Goal: Transaction & Acquisition: Purchase product/service

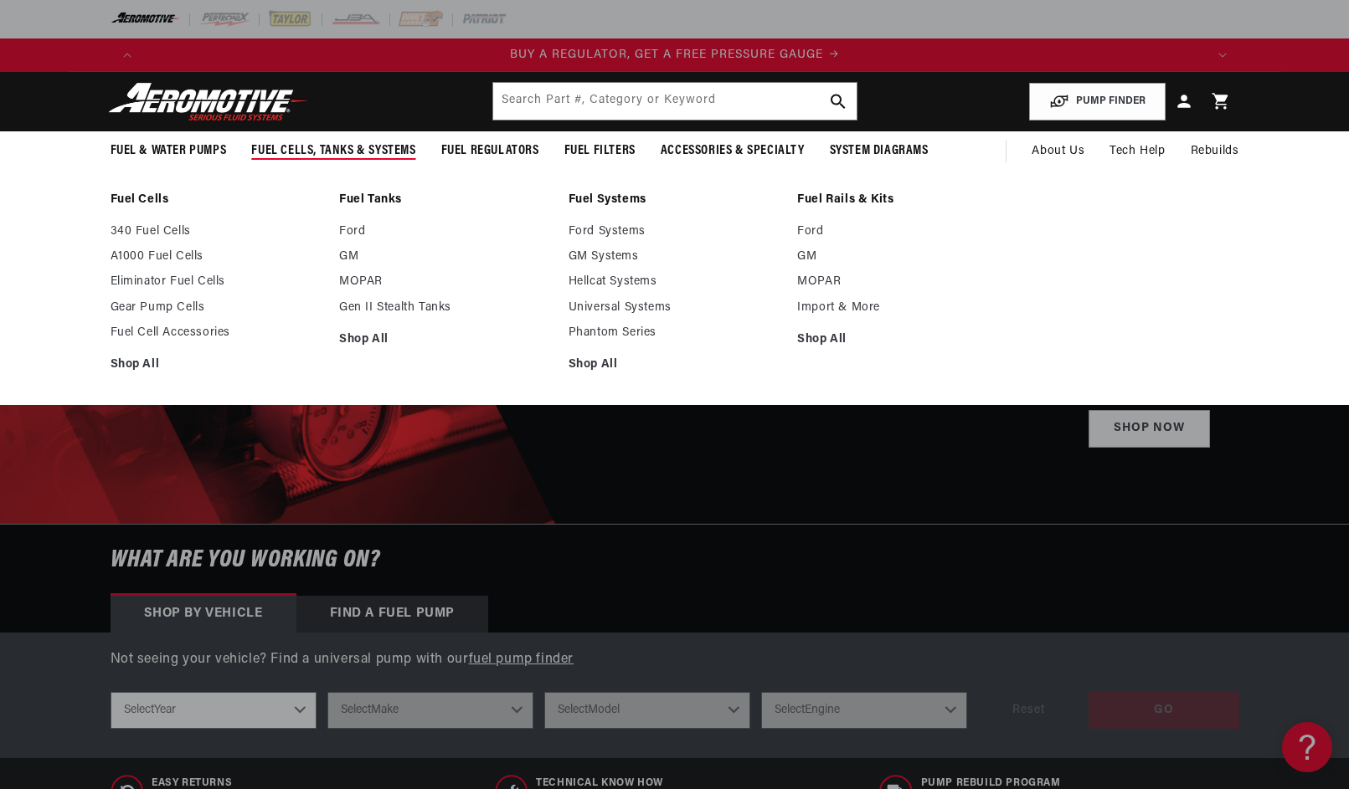
click at [303, 154] on span "Fuel Cells, Tanks & Systems" at bounding box center [333, 151] width 164 height 18
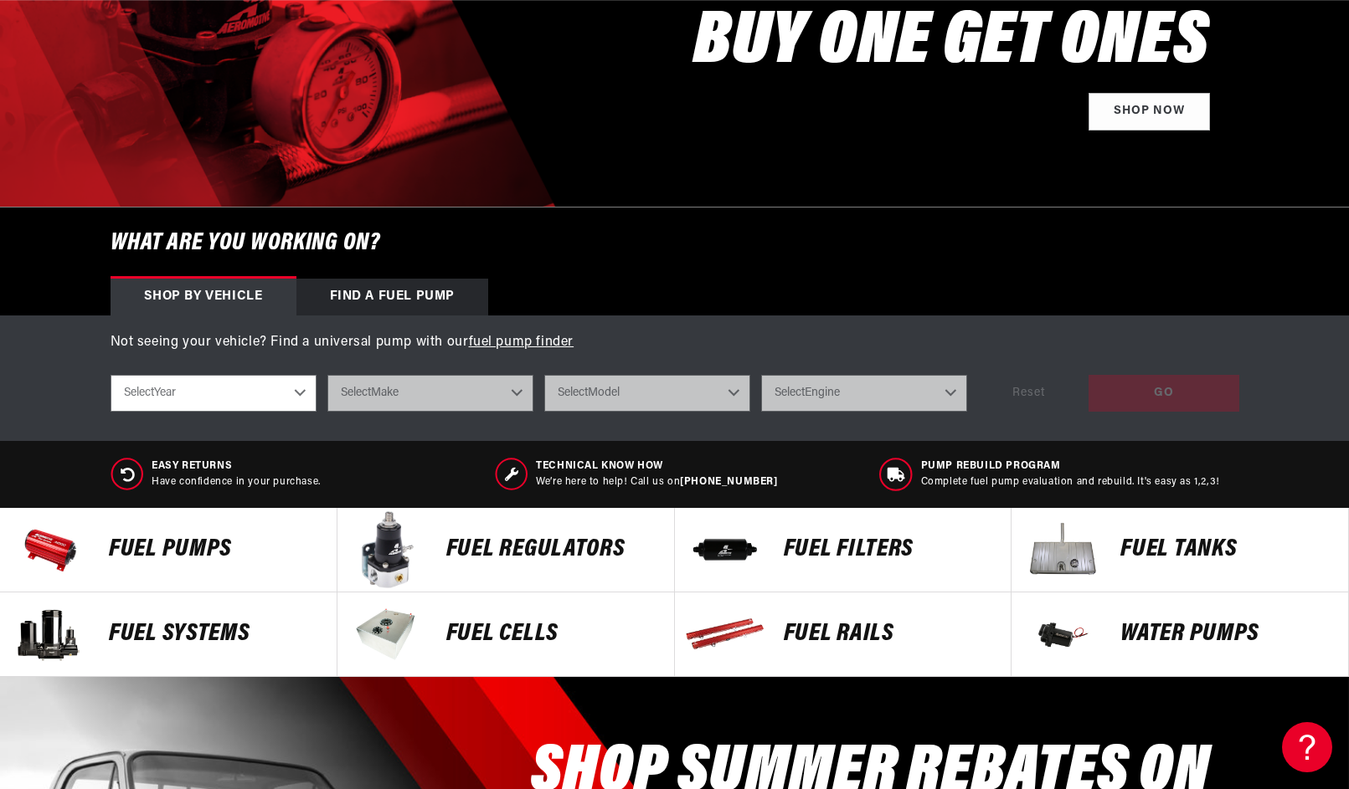
scroll to position [0, 3184]
select select "1969"
select select "Chevrolet"
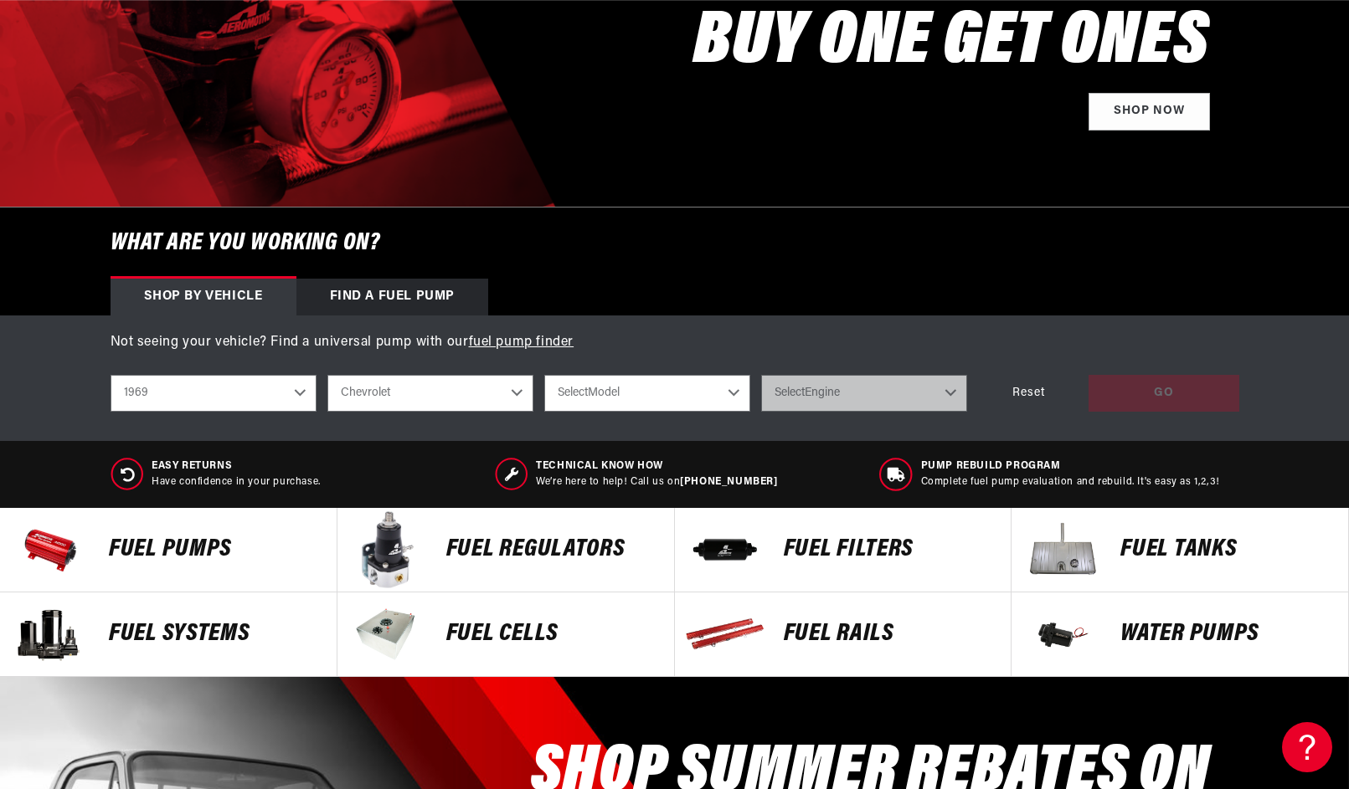
scroll to position [0, 5]
select select "Camaro"
select select "7.0L"
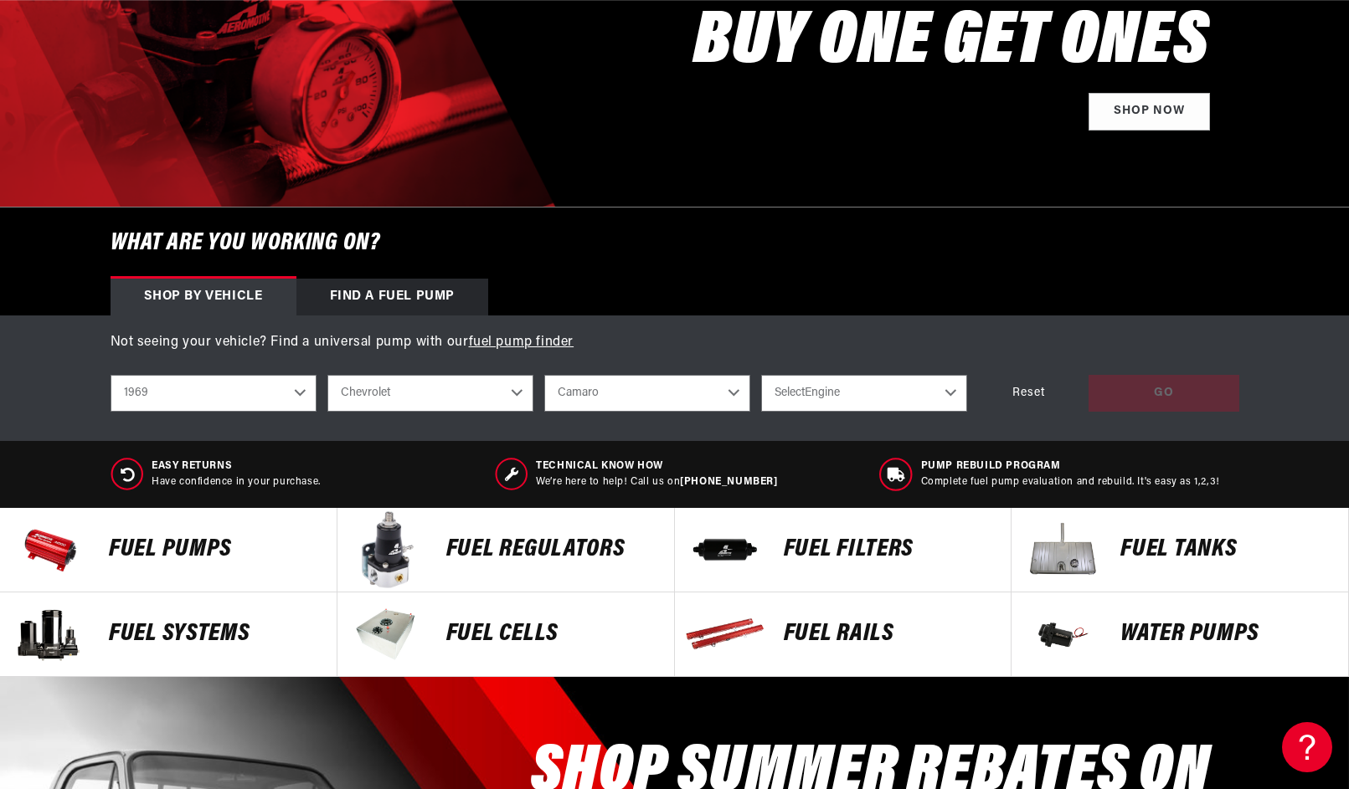
select select "7.0L"
click at [1143, 389] on div "GO" at bounding box center [1163, 394] width 151 height 38
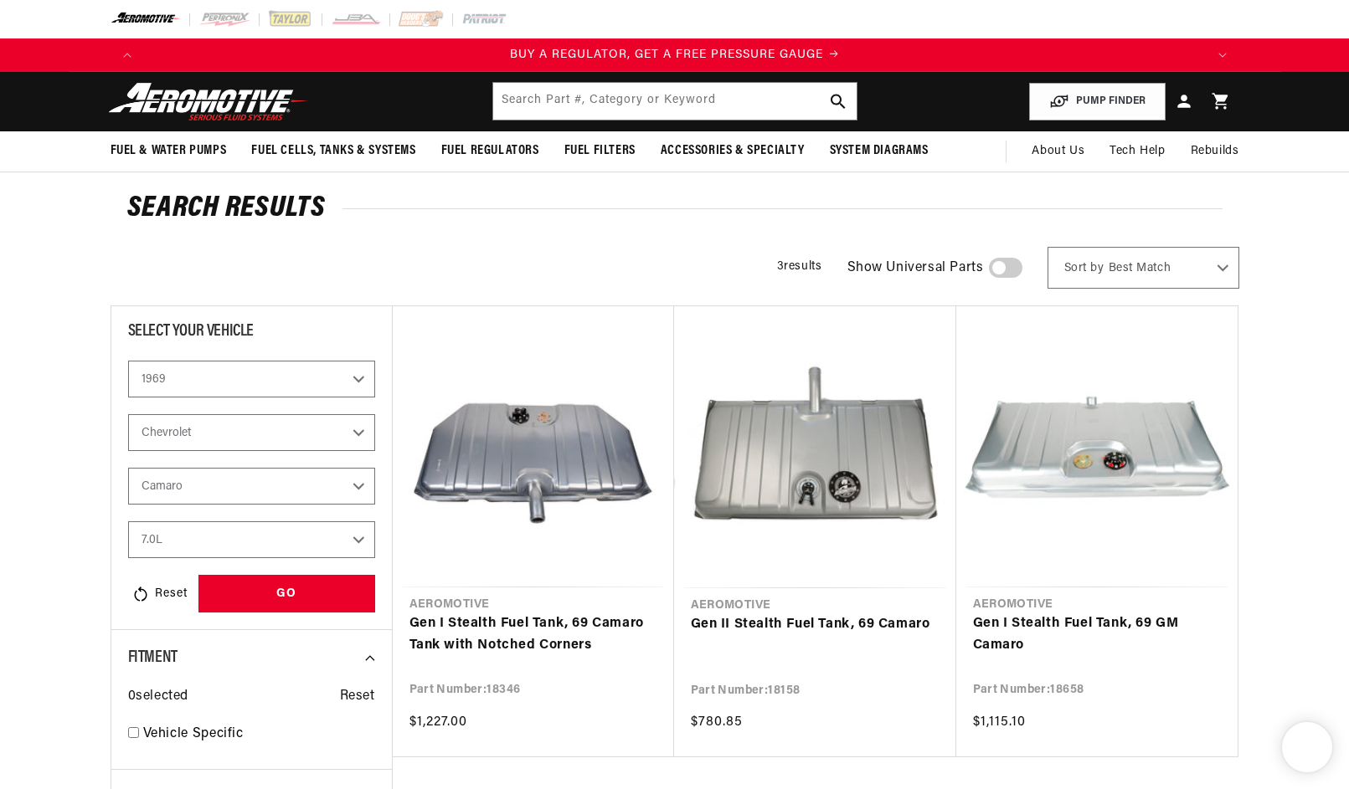
select select "1969"
select select "Chevrolet"
select select "Camaro"
select select "7.0L"
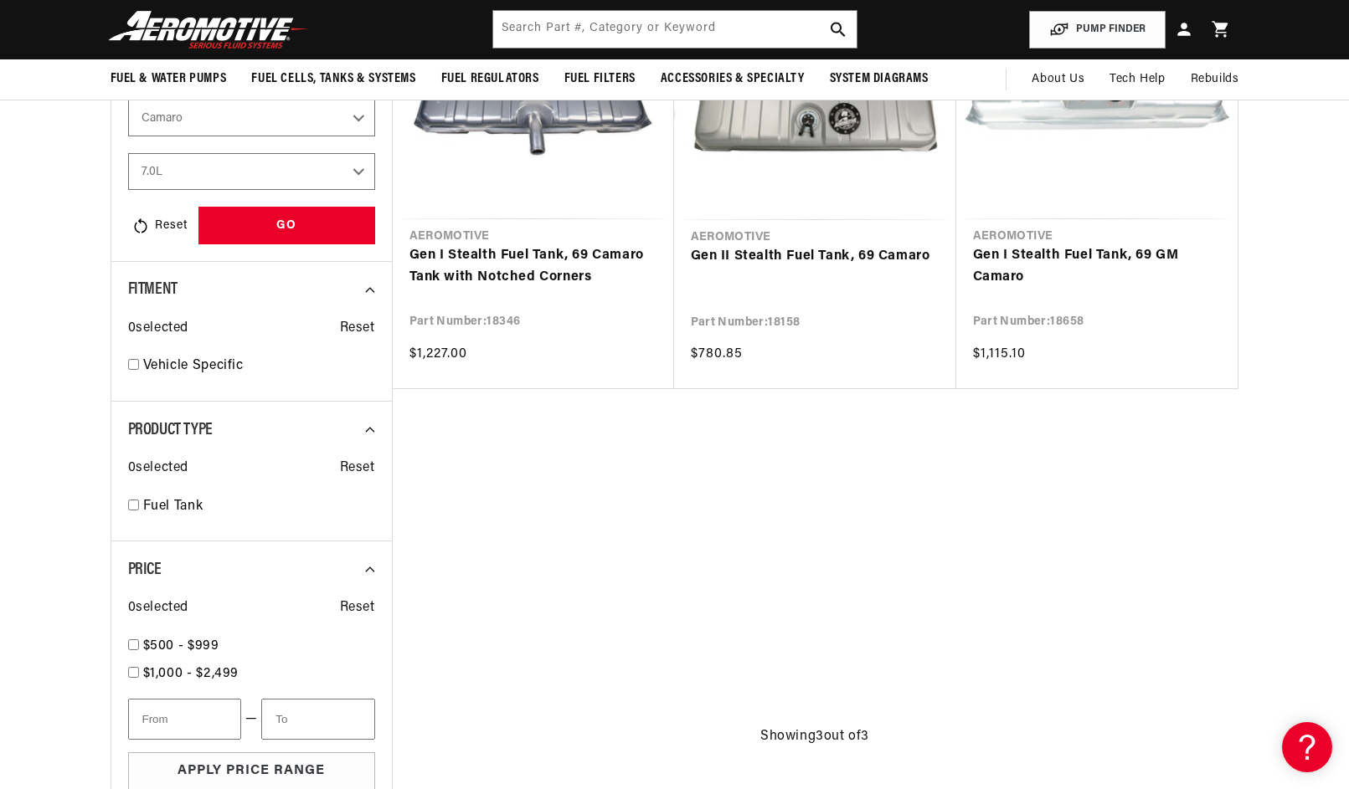
scroll to position [0, 1061]
click at [527, 266] on link "Gen I Stealth Fuel Tank, 69 Camaro Tank with Notched Corners" at bounding box center [533, 266] width 248 height 43
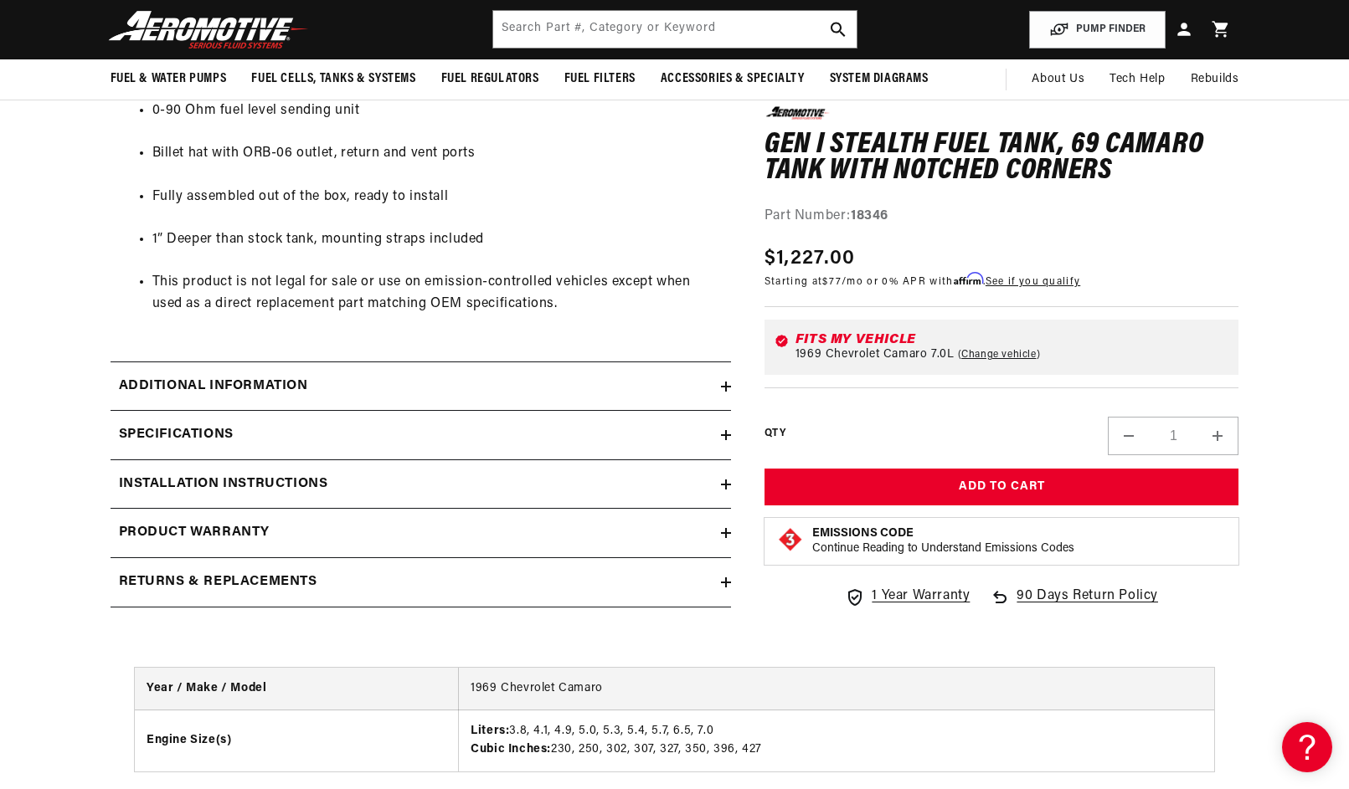
scroll to position [1123, 0]
click at [357, 377] on div "Additional information" at bounding box center [415, 388] width 610 height 22
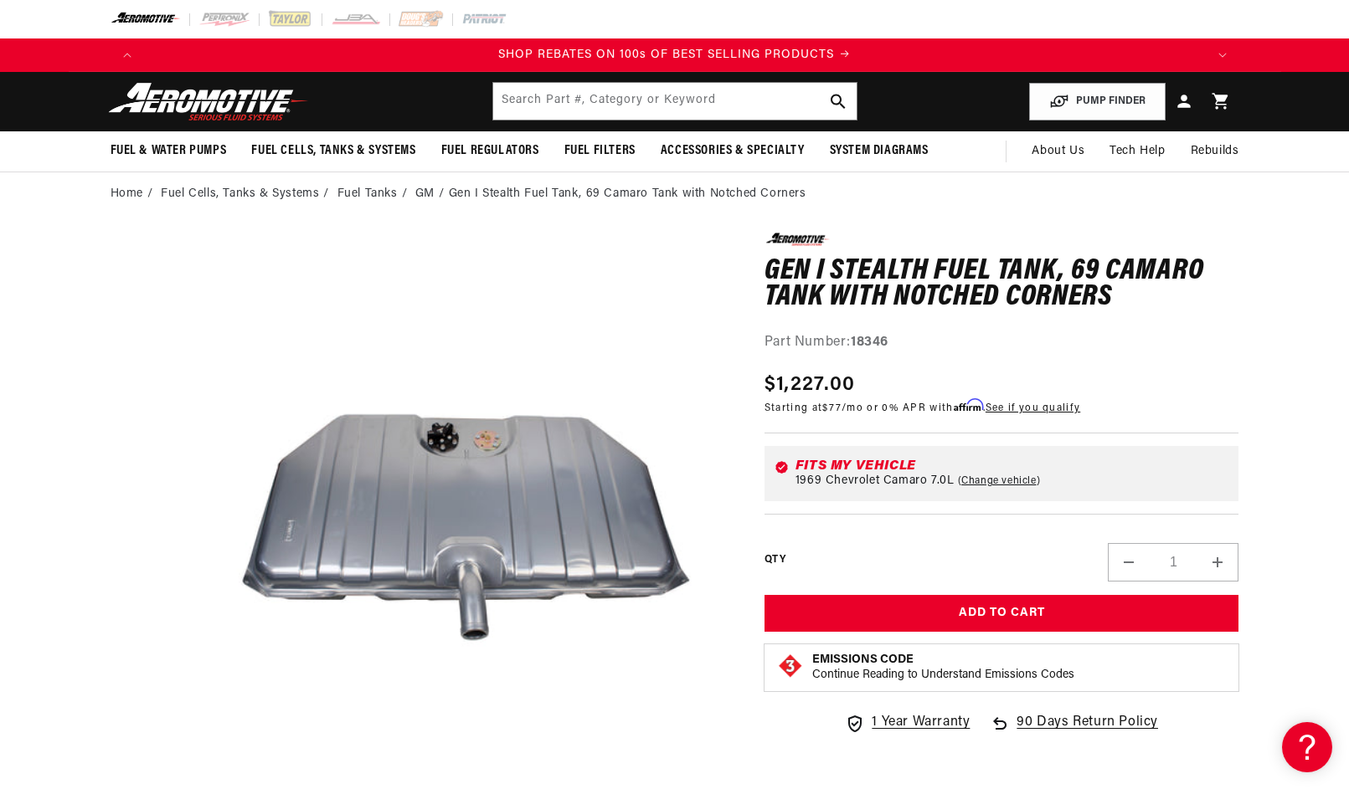
scroll to position [-2, 0]
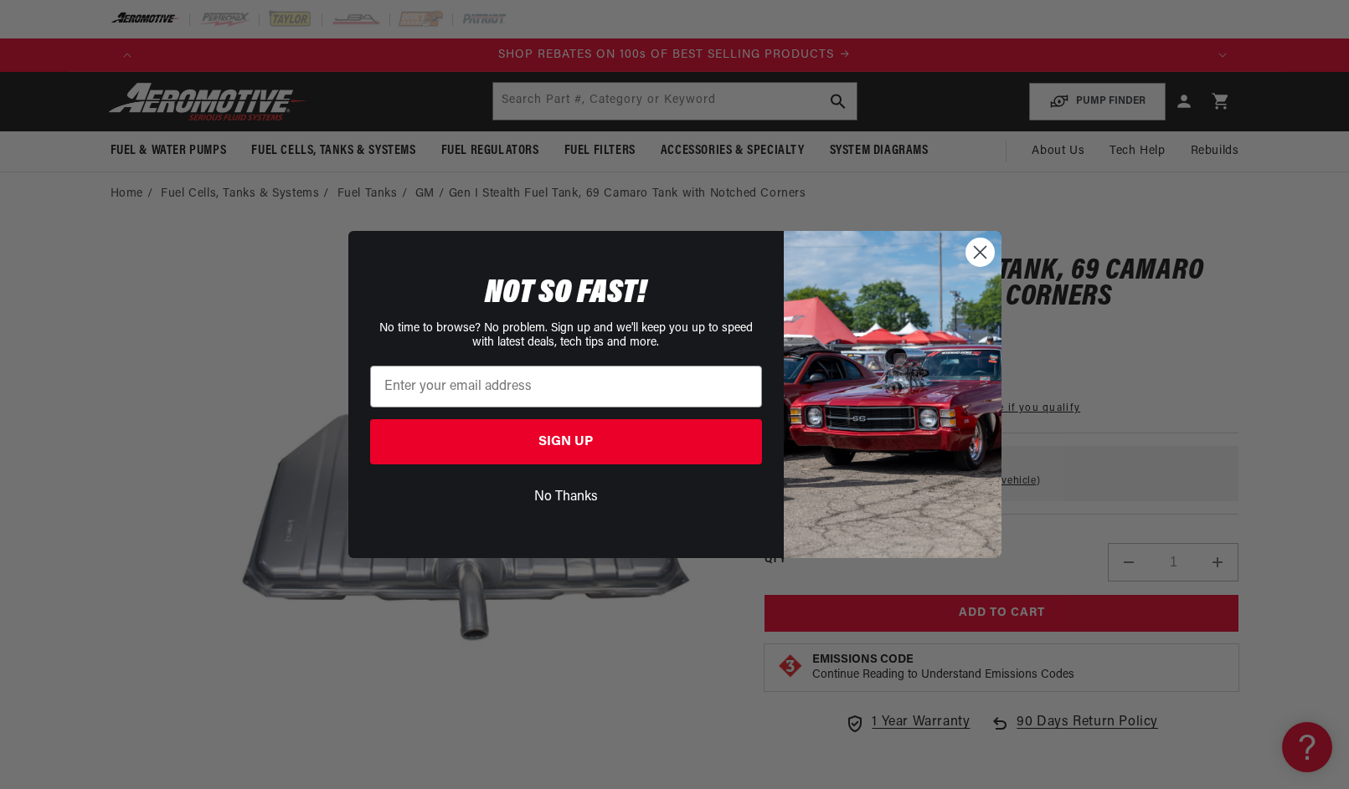
click at [980, 254] on icon "Close dialog" at bounding box center [980, 253] width 12 height 12
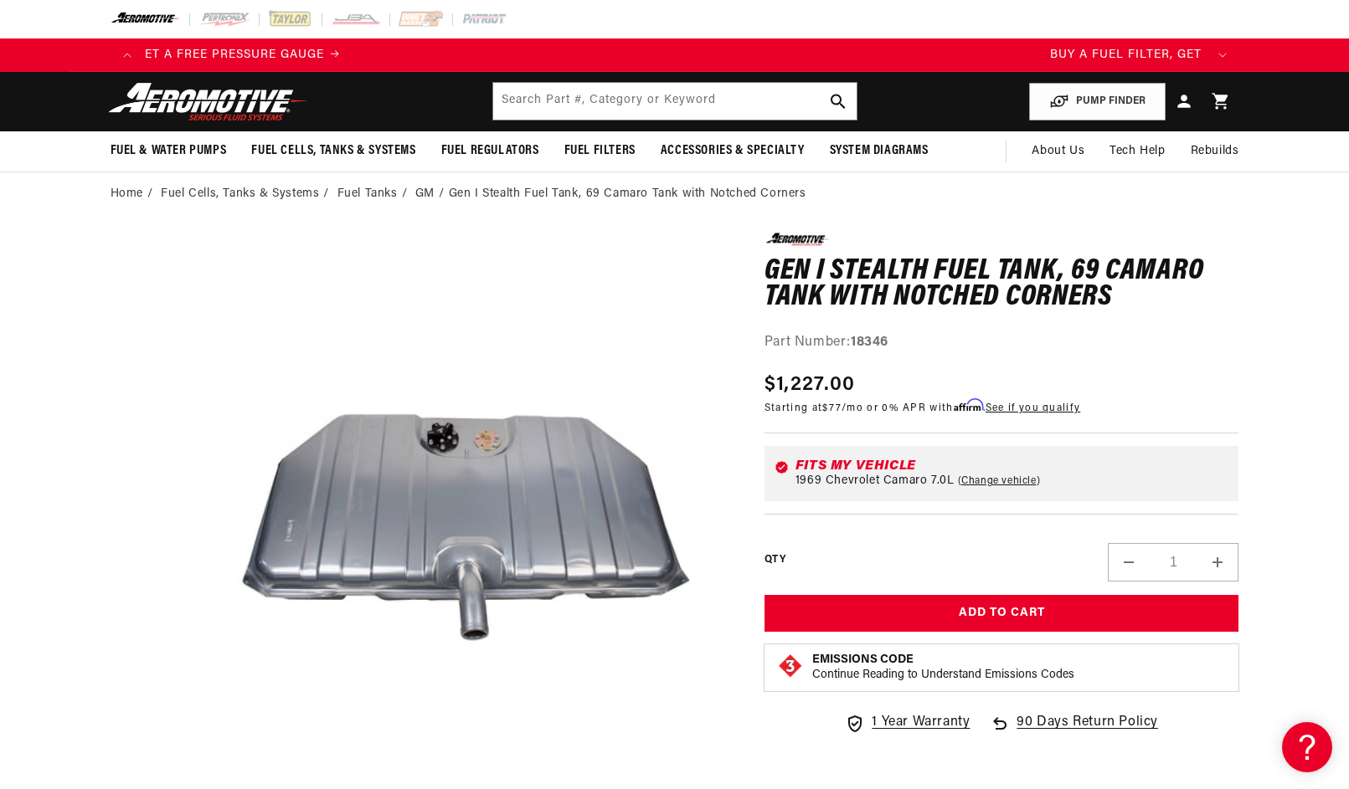
scroll to position [0, 0]
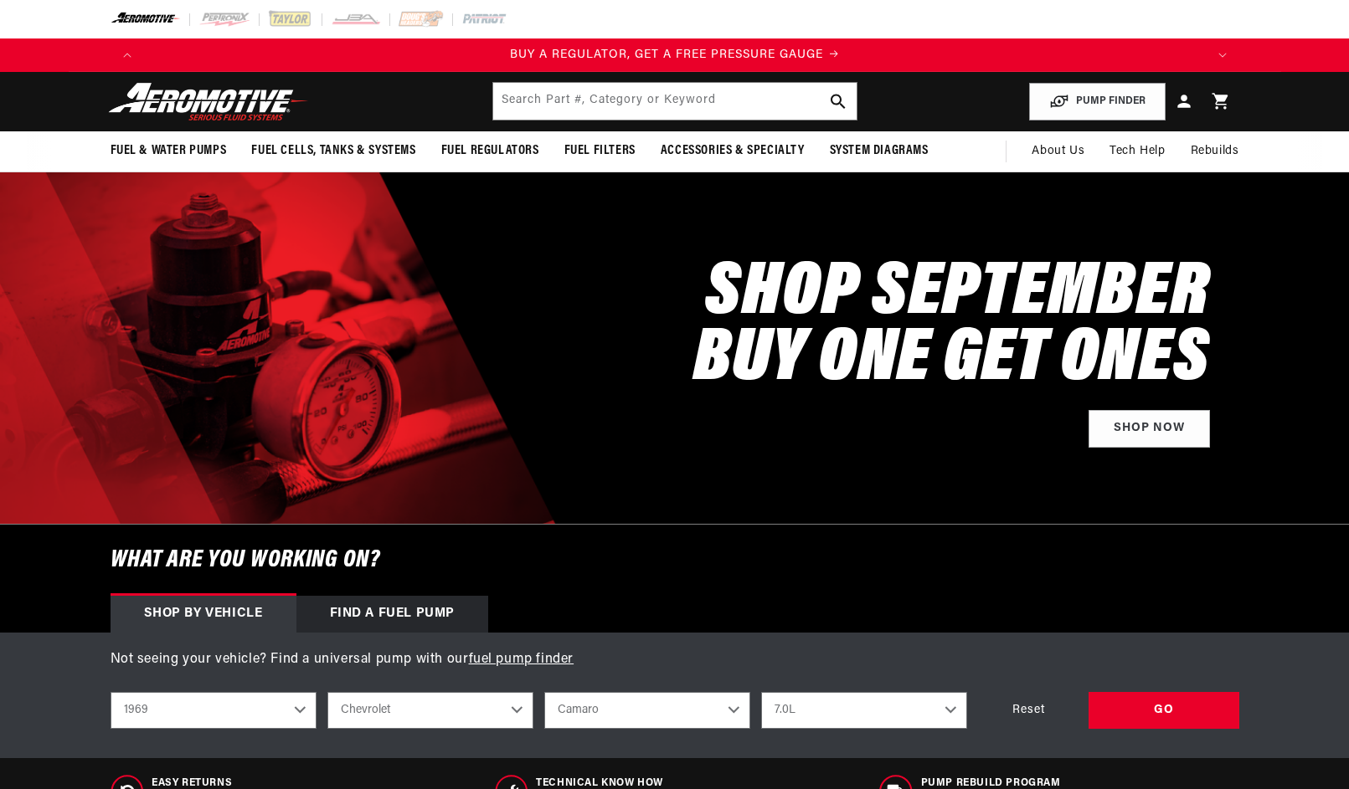
select select "1969"
select select "Chevrolet"
select select "Camaro"
select select "7.0L"
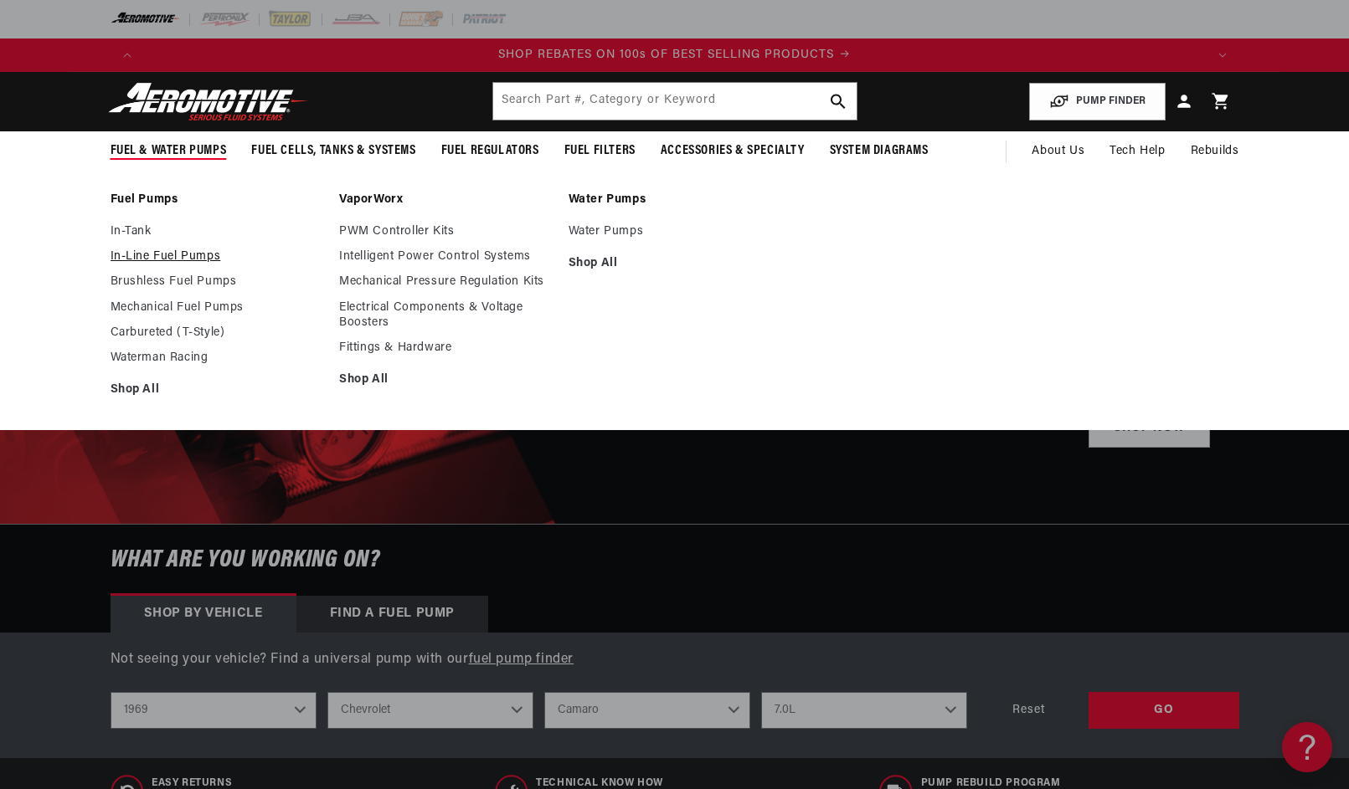
scroll to position [0, 3184]
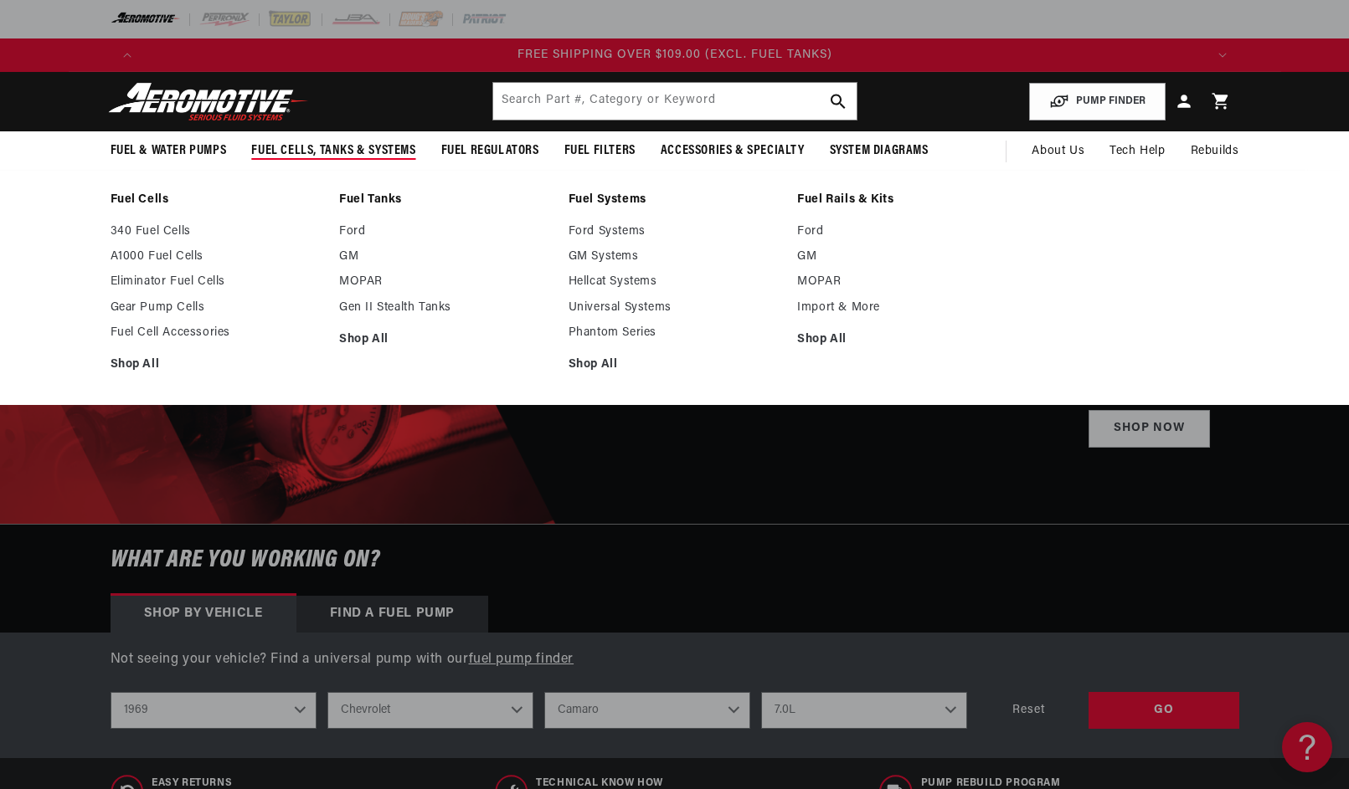
click at [375, 144] on span "Fuel Cells, Tanks & Systems" at bounding box center [333, 151] width 164 height 18
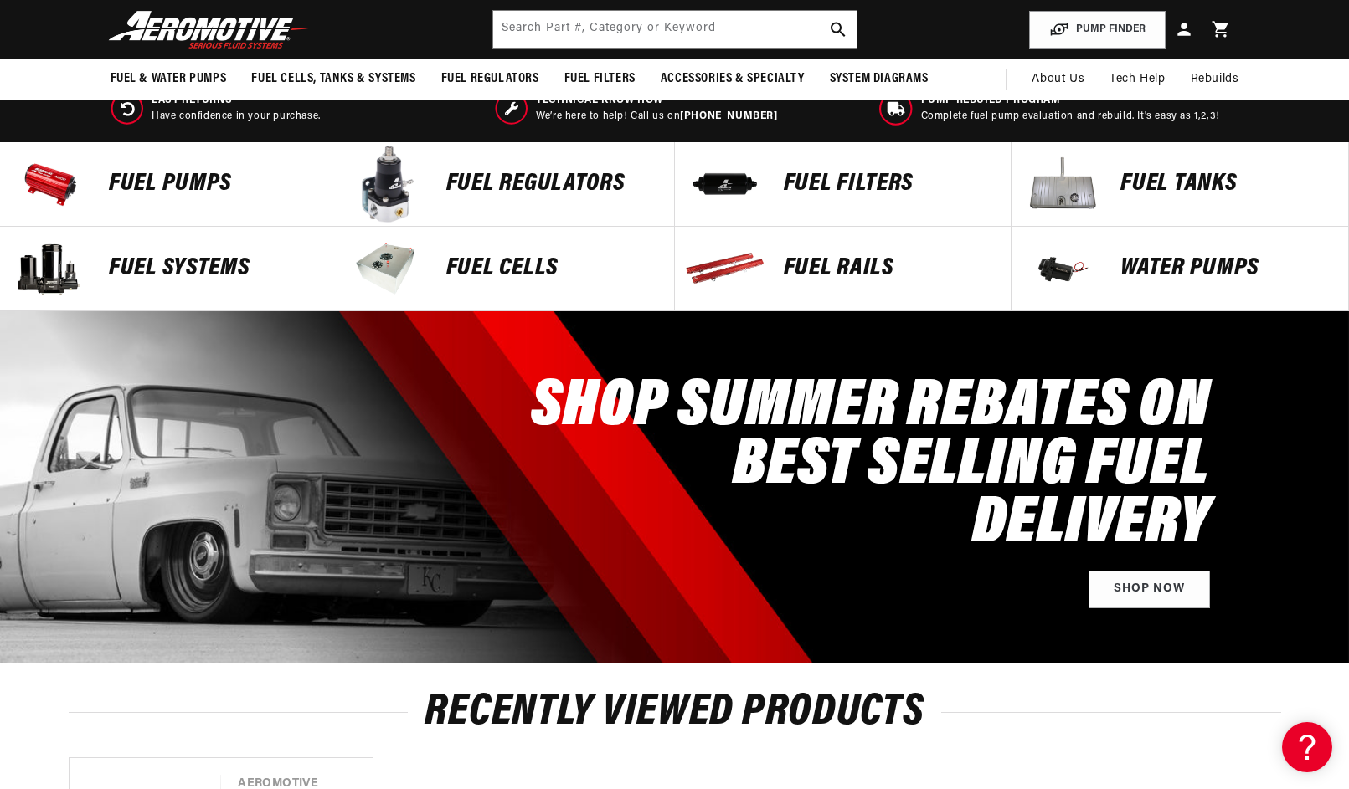
scroll to position [476, 0]
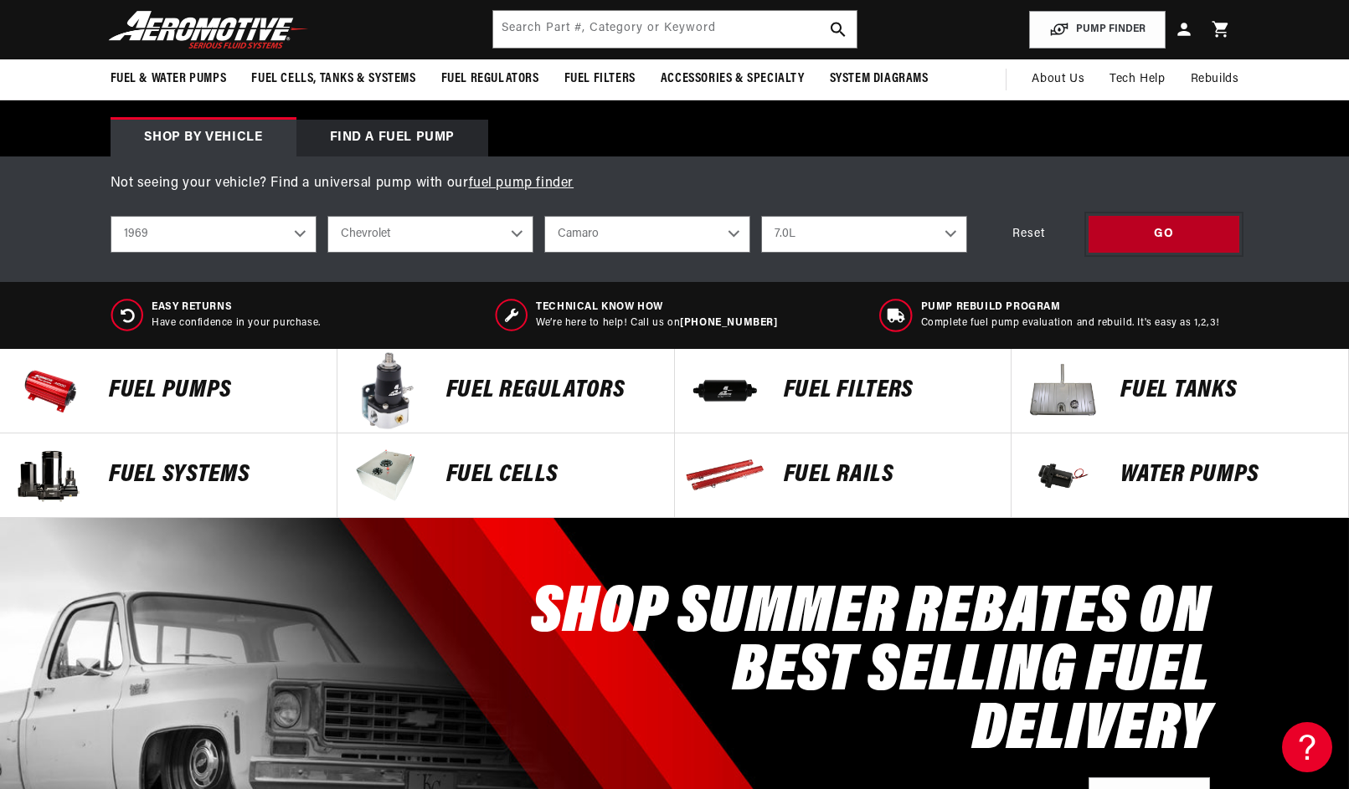
click at [1159, 236] on div "GO" at bounding box center [1163, 235] width 151 height 38
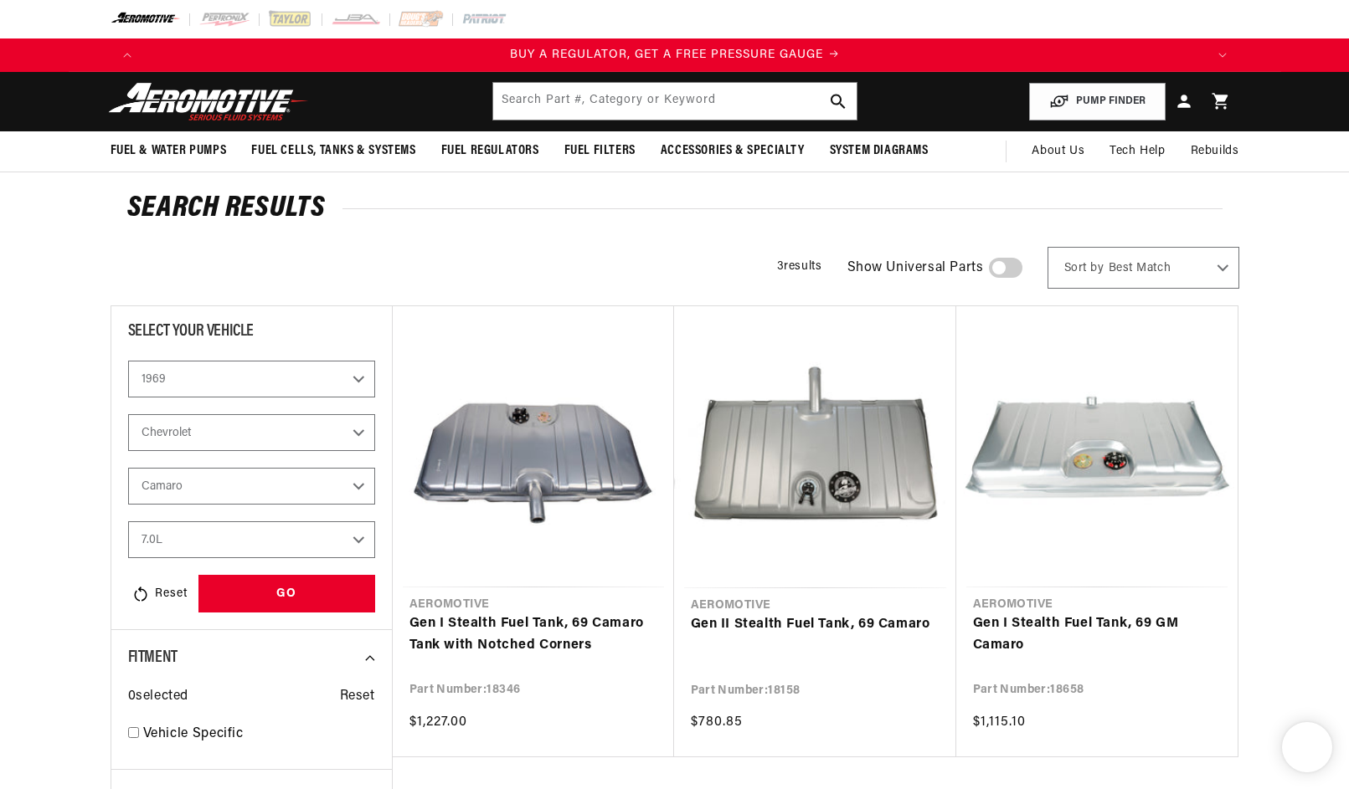
select select "1969"
select select "Chevrolet"
select select "Camaro"
select select "7.0L"
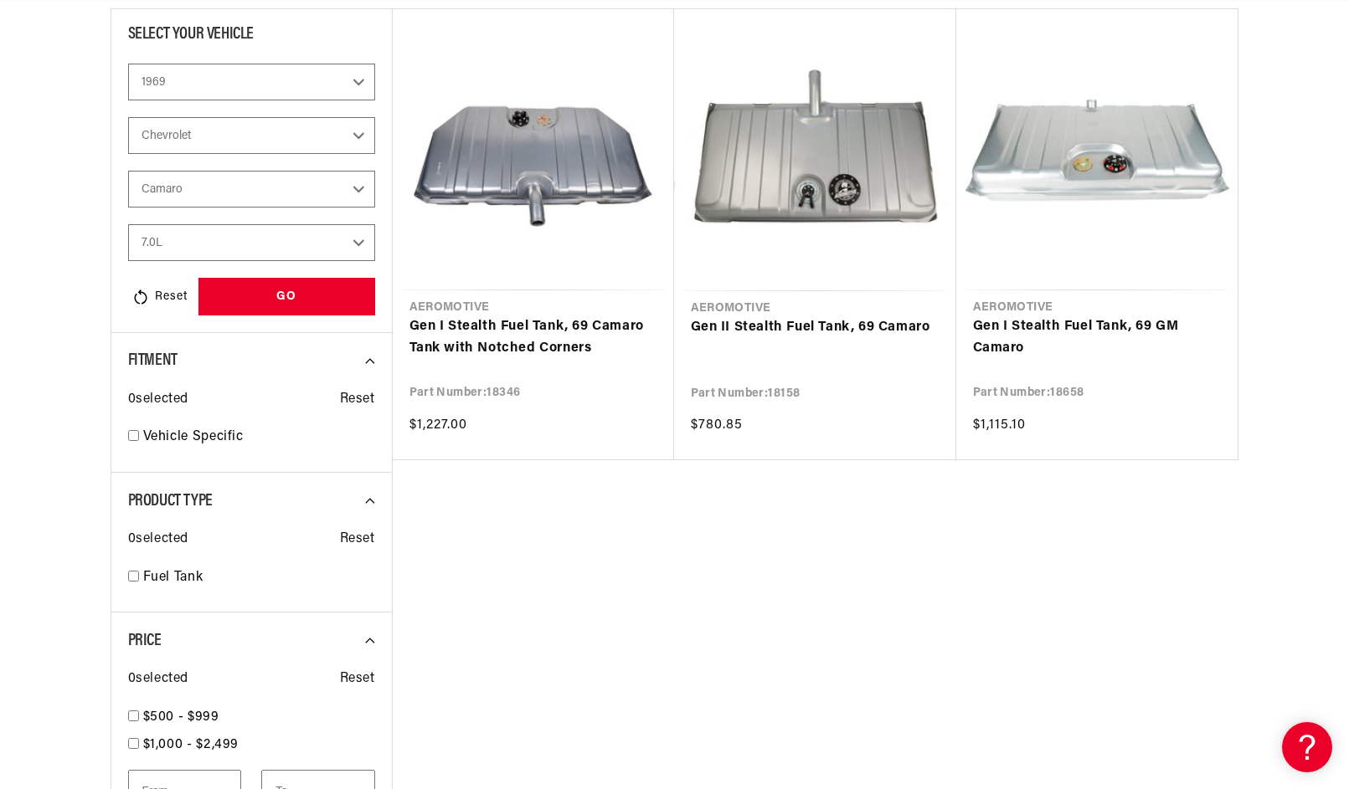
scroll to position [312, 0]
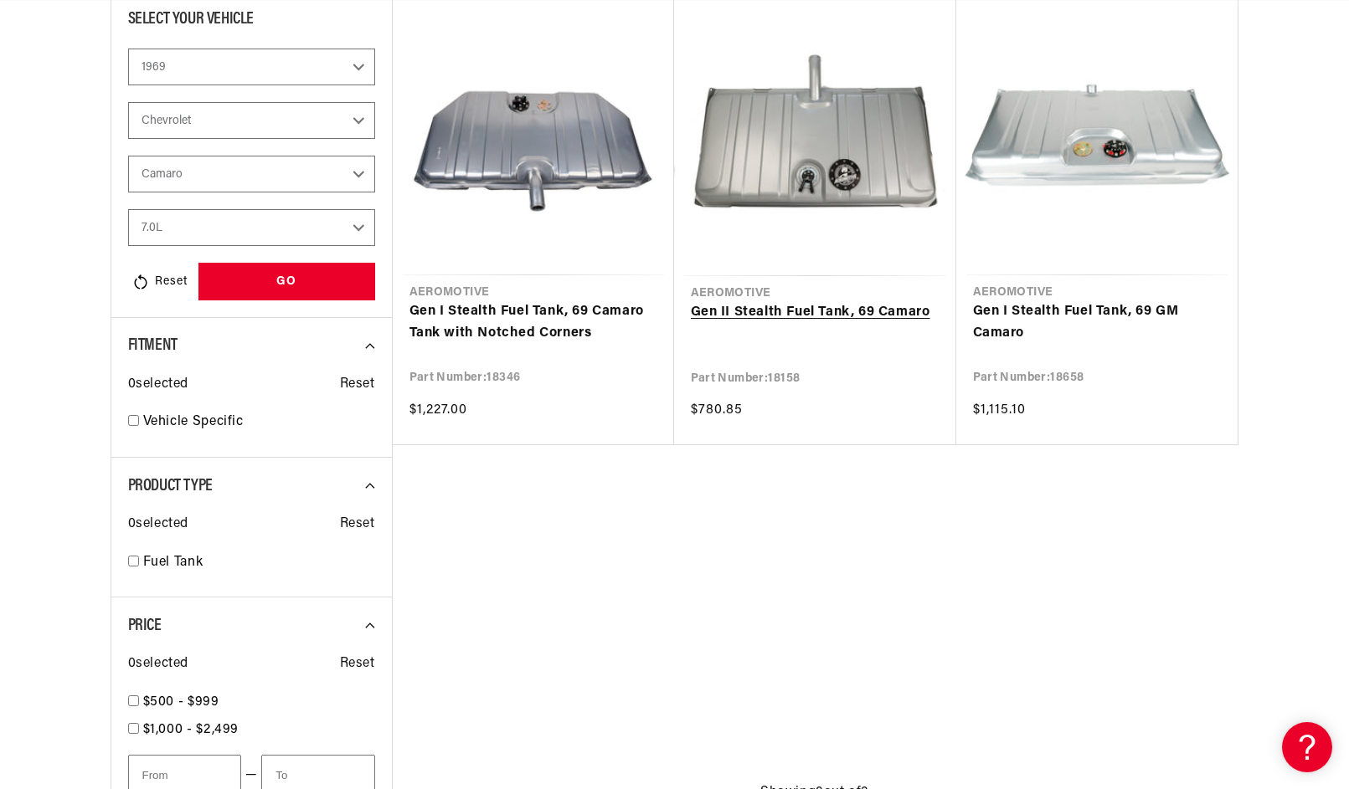
click at [783, 312] on link "Gen II Stealth Fuel Tank, 69 Camaro" at bounding box center [815, 313] width 249 height 22
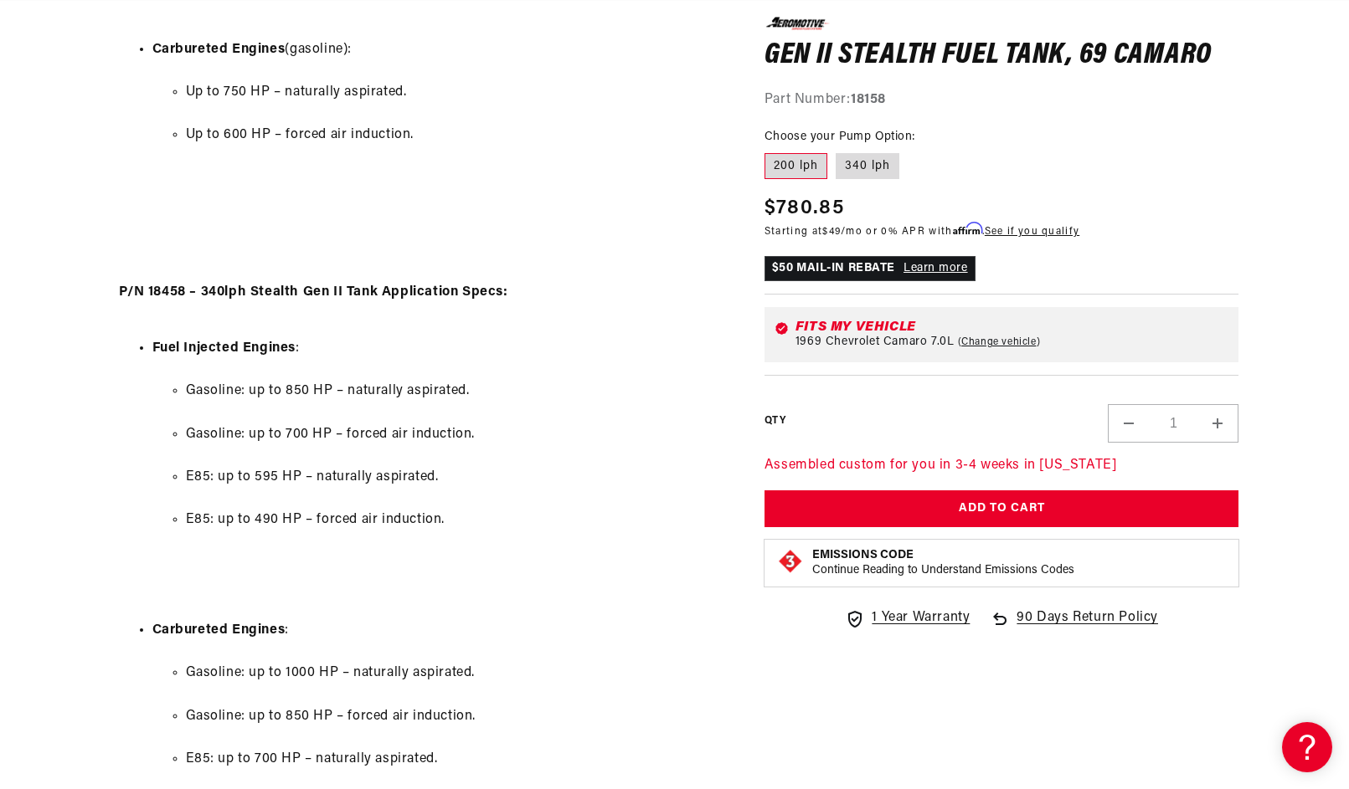
scroll to position [0, 1061]
click at [853, 162] on label "340 lph" at bounding box center [867, 165] width 64 height 27
click at [836, 150] on input "340 lph" at bounding box center [835, 149] width 1 height 1
radio input "true"
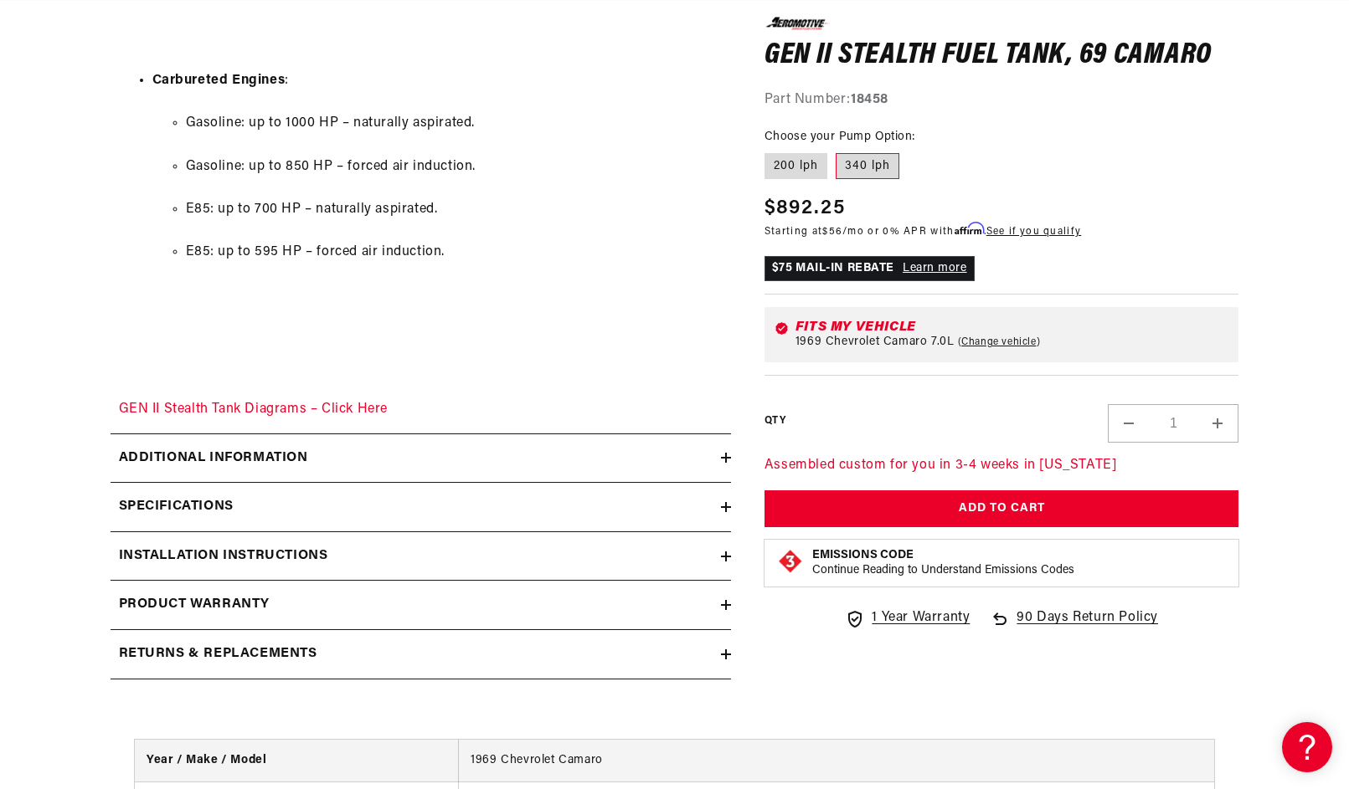
scroll to position [2249, 0]
click at [279, 496] on div "Specifications" at bounding box center [415, 507] width 610 height 22
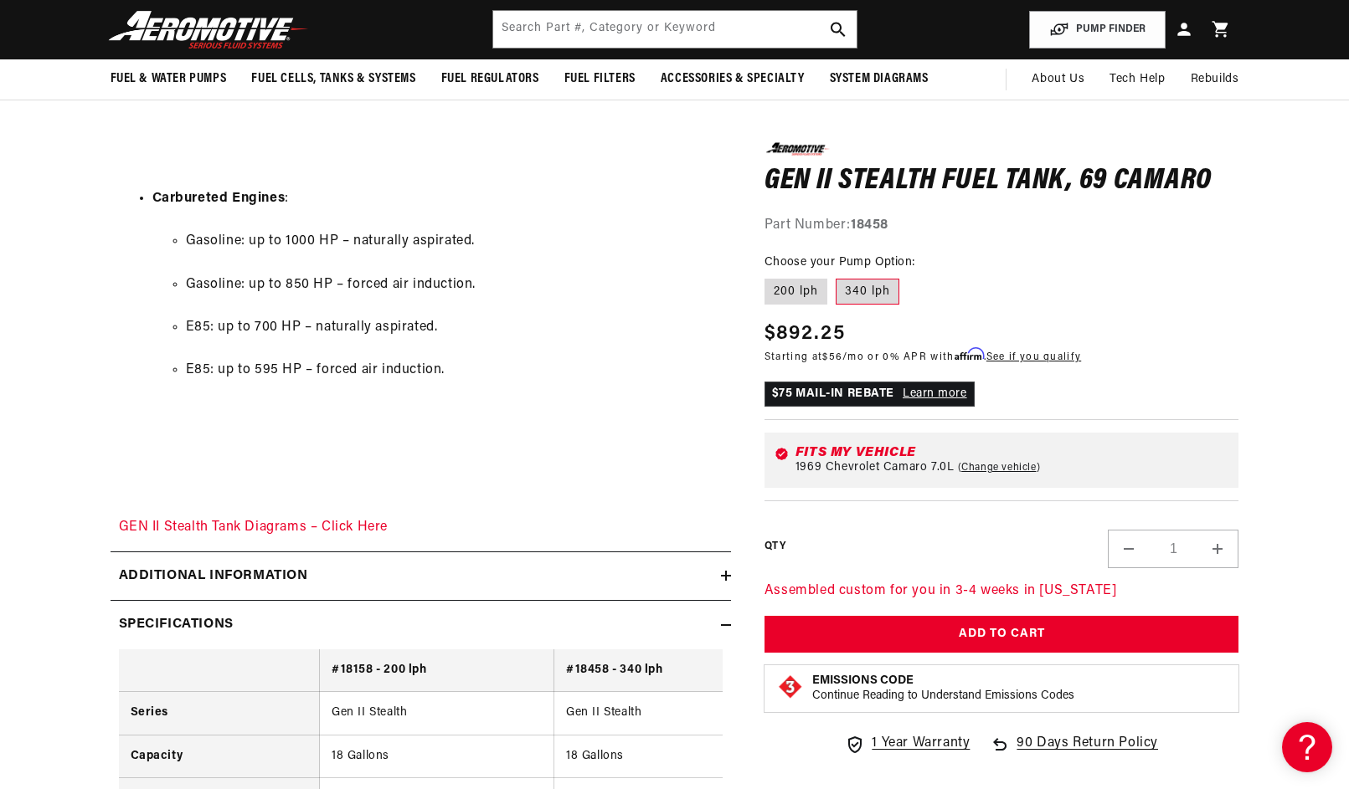
scroll to position [0, 1061]
click at [280, 566] on h2 "Additional information" at bounding box center [213, 577] width 189 height 22
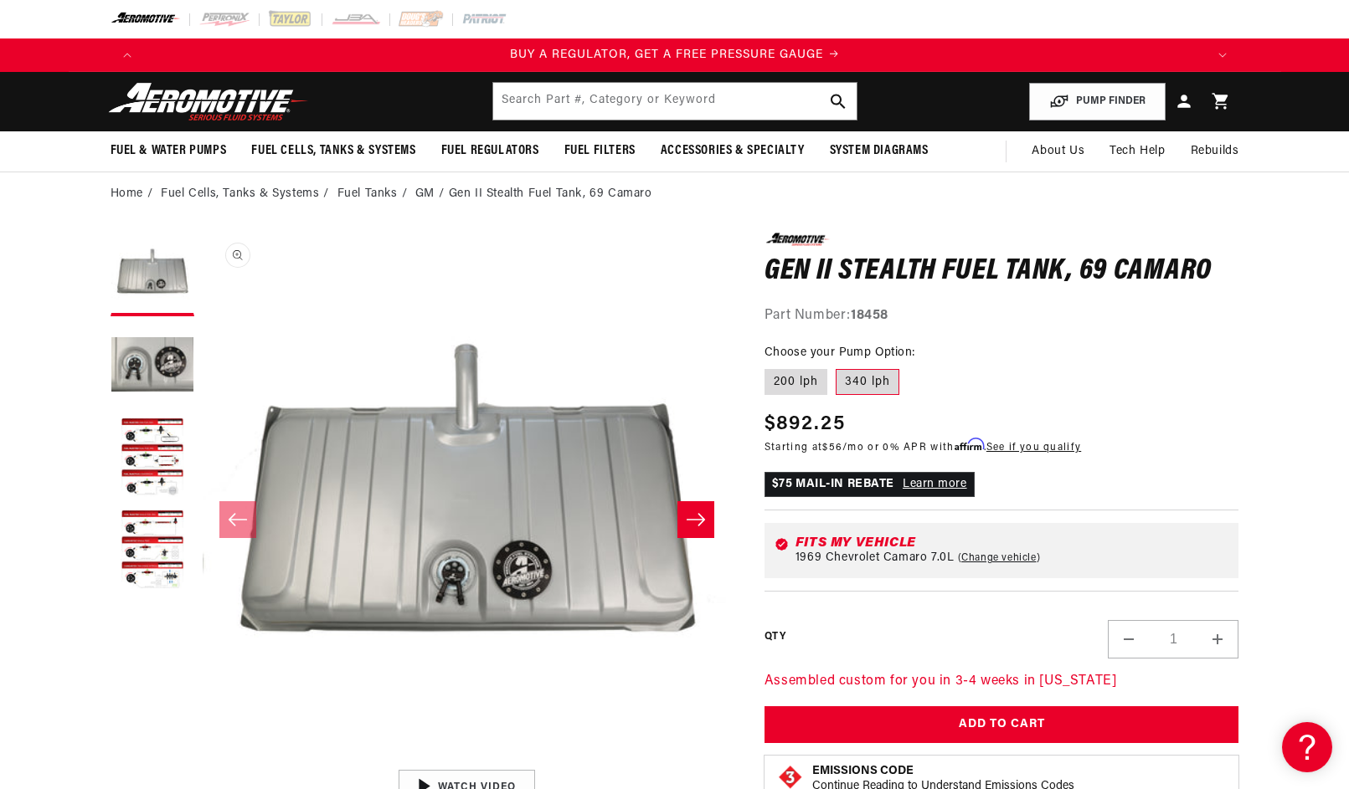
scroll to position [0, 0]
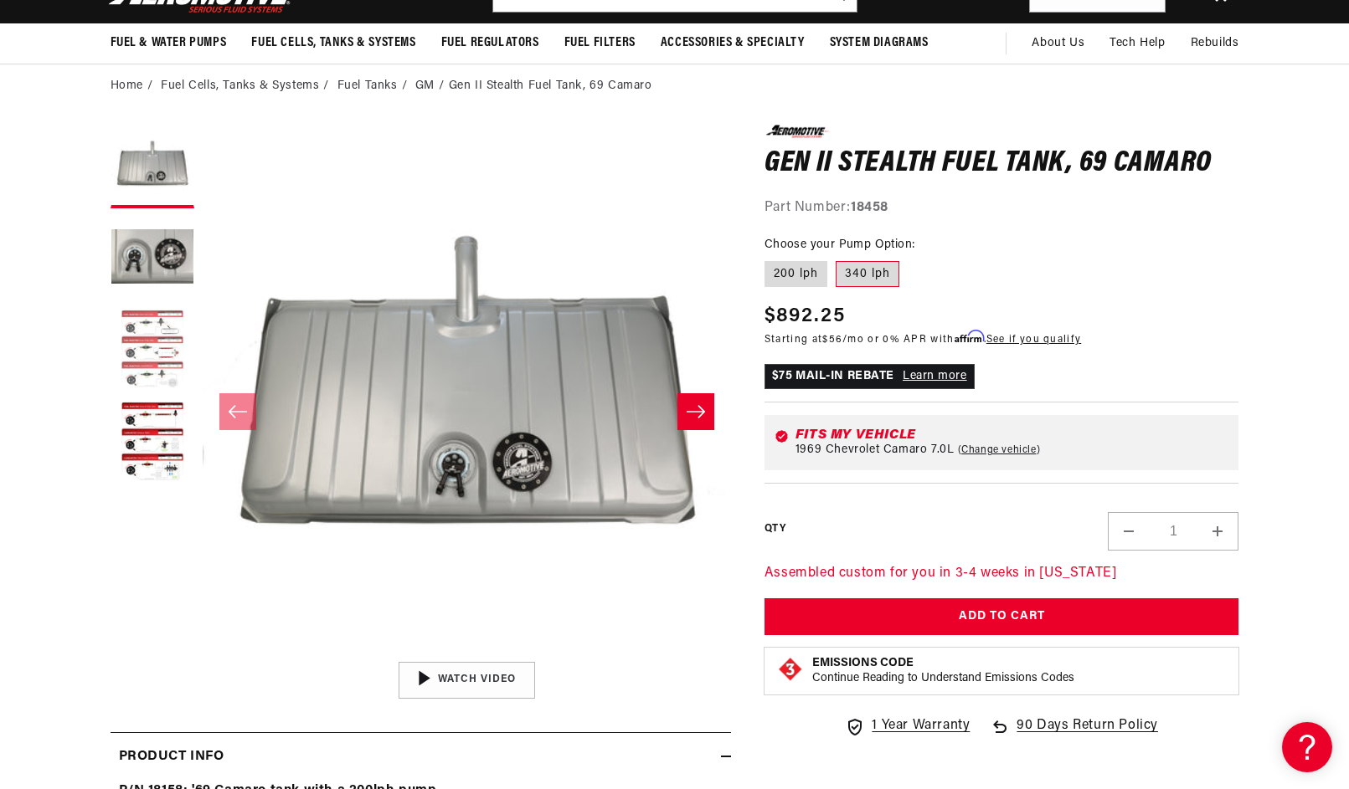
click at [155, 326] on button "Load image 3 in gallery view" at bounding box center [152, 351] width 84 height 84
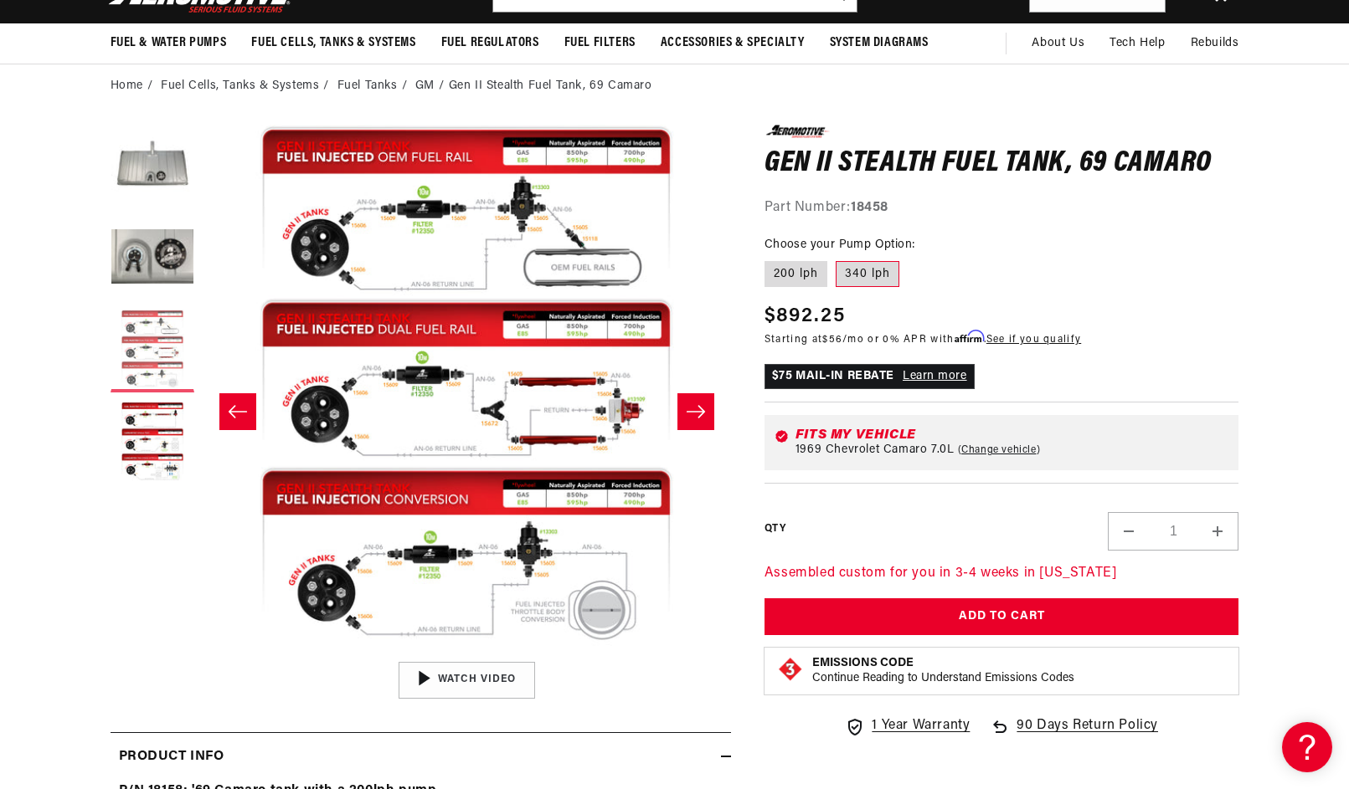
scroll to position [0, 2123]
click at [149, 353] on button "Load image 3 in gallery view" at bounding box center [152, 351] width 84 height 84
click at [145, 380] on button "Load image 3 in gallery view" at bounding box center [152, 351] width 84 height 84
click at [147, 415] on button "Load image 4 in gallery view" at bounding box center [152, 443] width 84 height 84
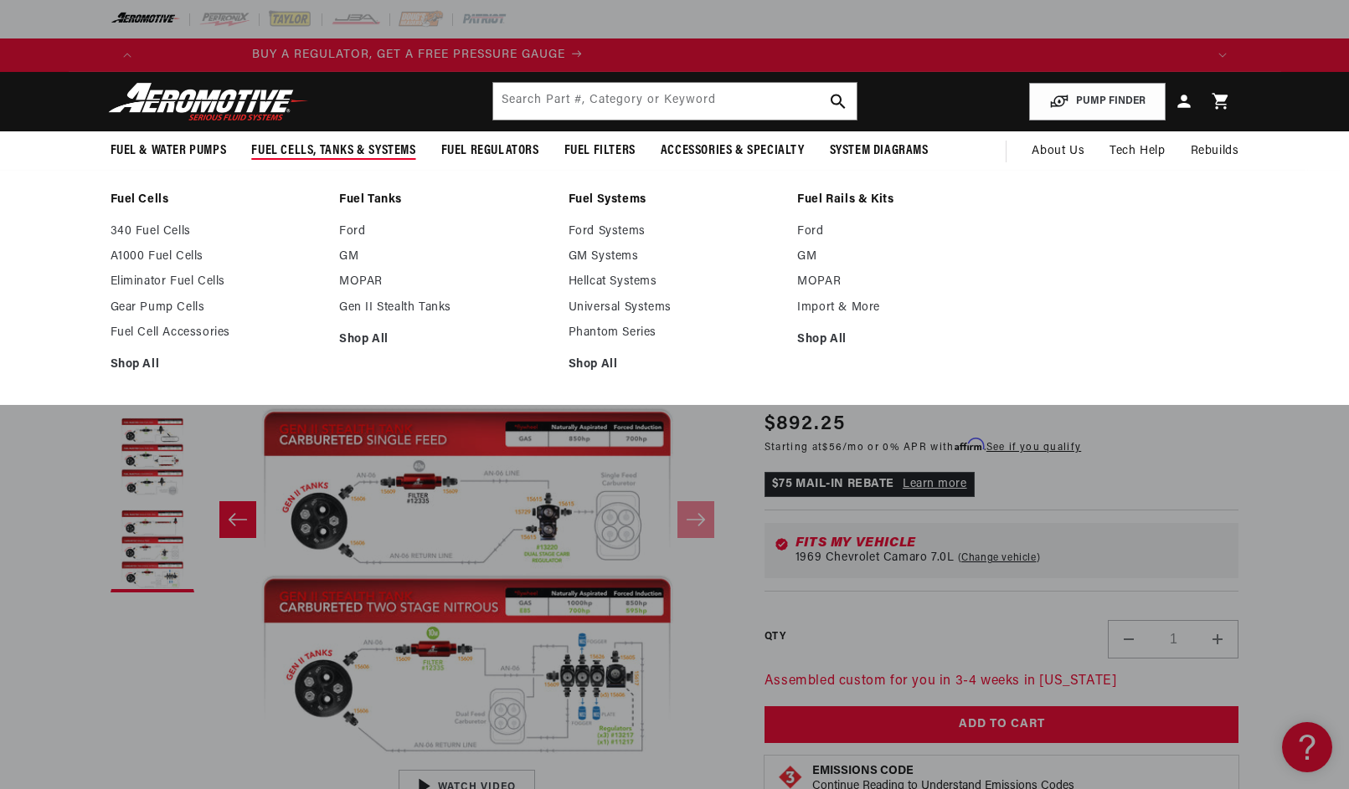
scroll to position [0, 0]
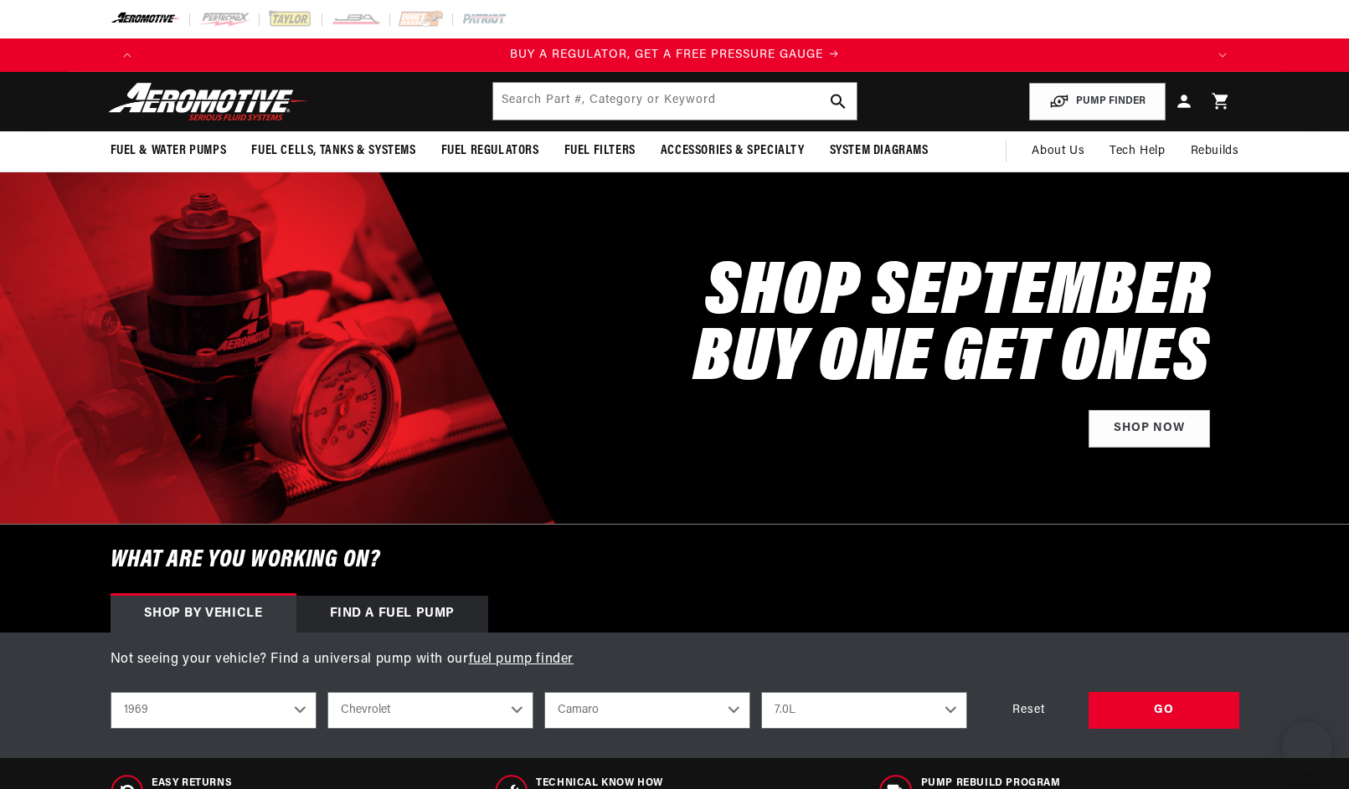
select select "1969"
select select "Chevrolet"
select select "Camaro"
select select "7.0L"
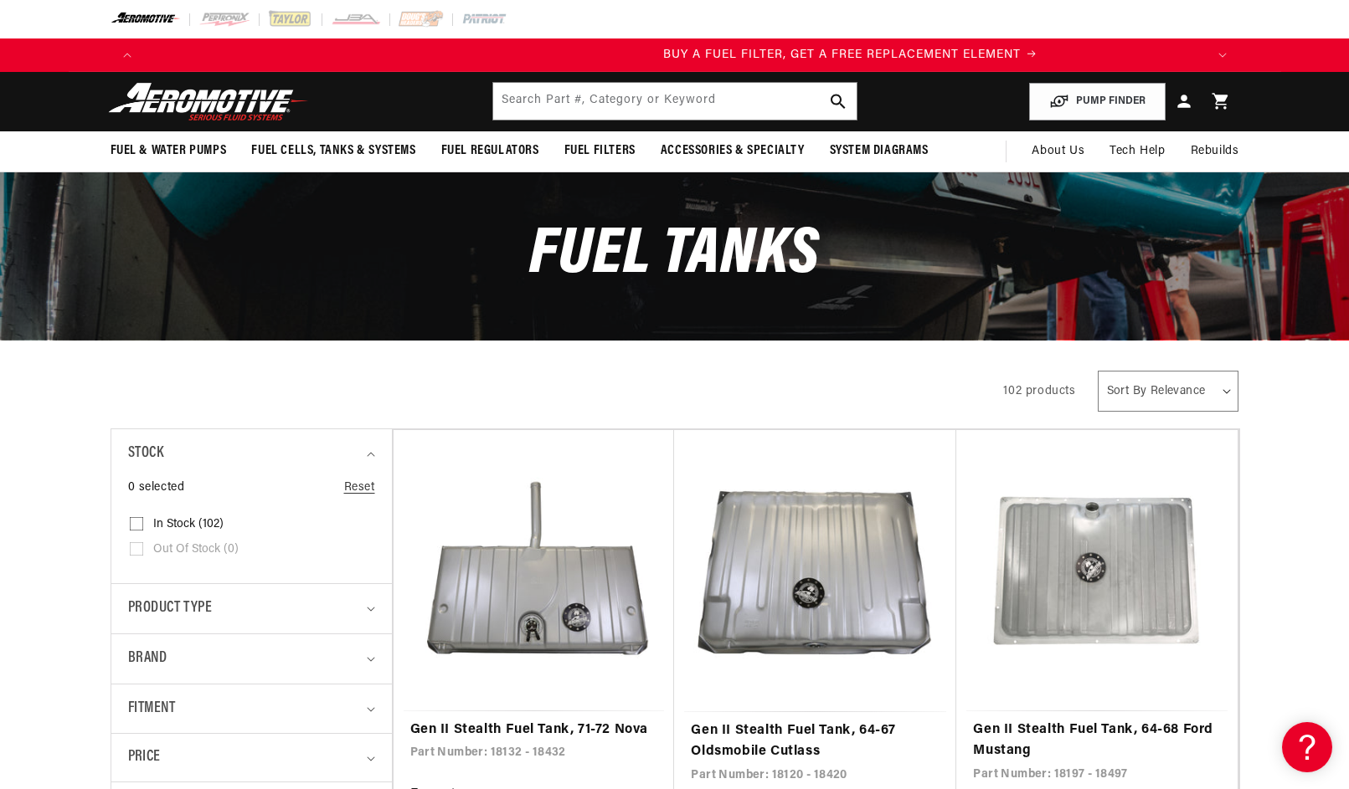
scroll to position [0, 1061]
click at [626, 107] on input "text" at bounding box center [674, 101] width 363 height 37
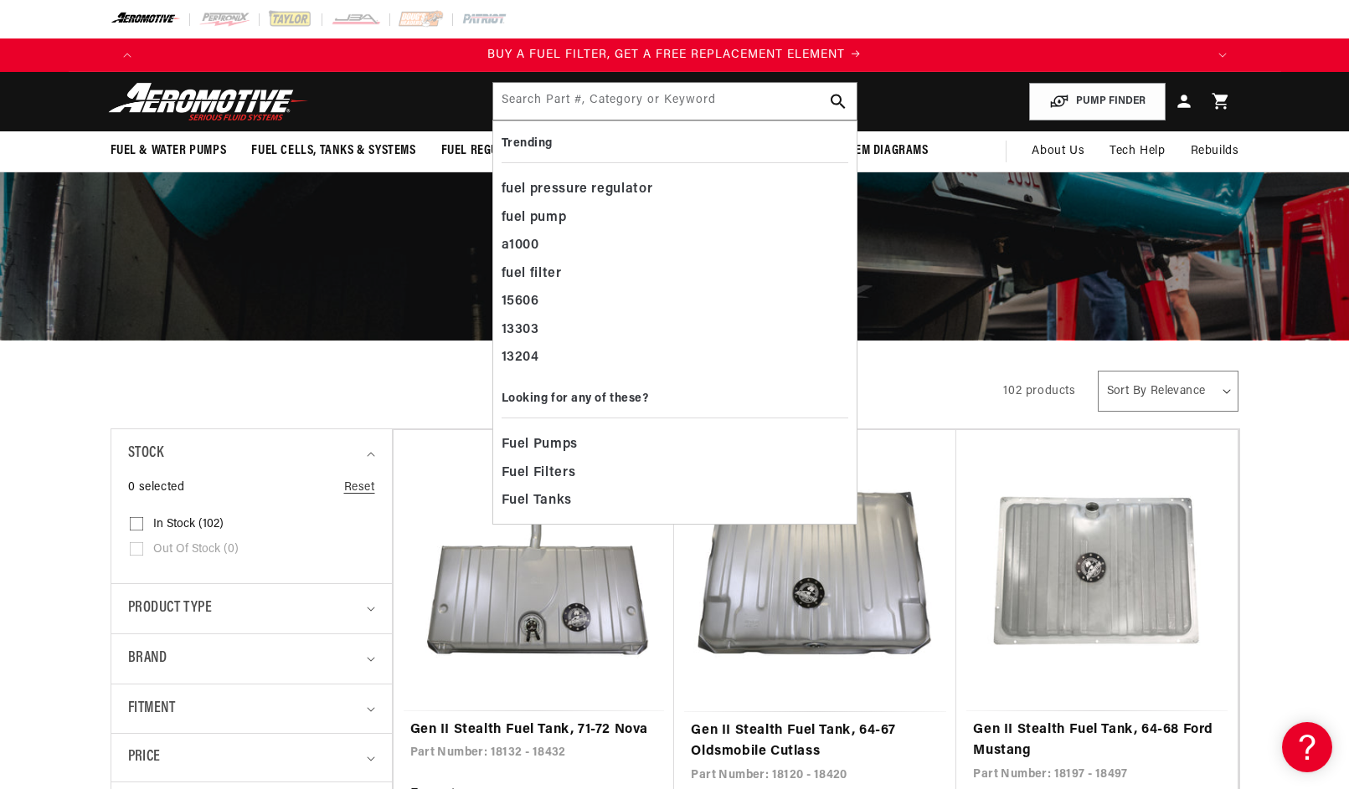
click at [375, 383] on div "All Products" at bounding box center [542, 389] width 864 height 47
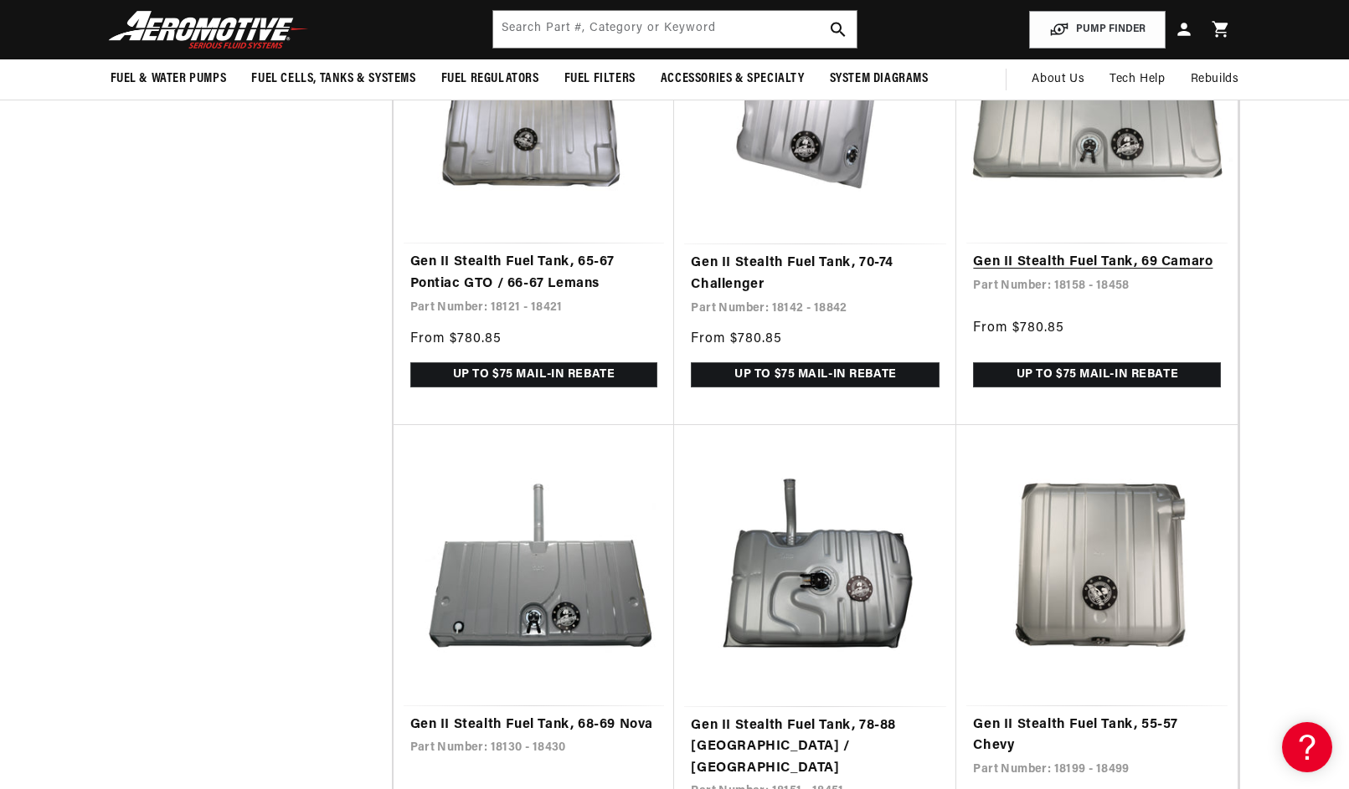
click at [1070, 252] on link "Gen II Stealth Fuel Tank, 69 Camaro" at bounding box center [1097, 263] width 248 height 22
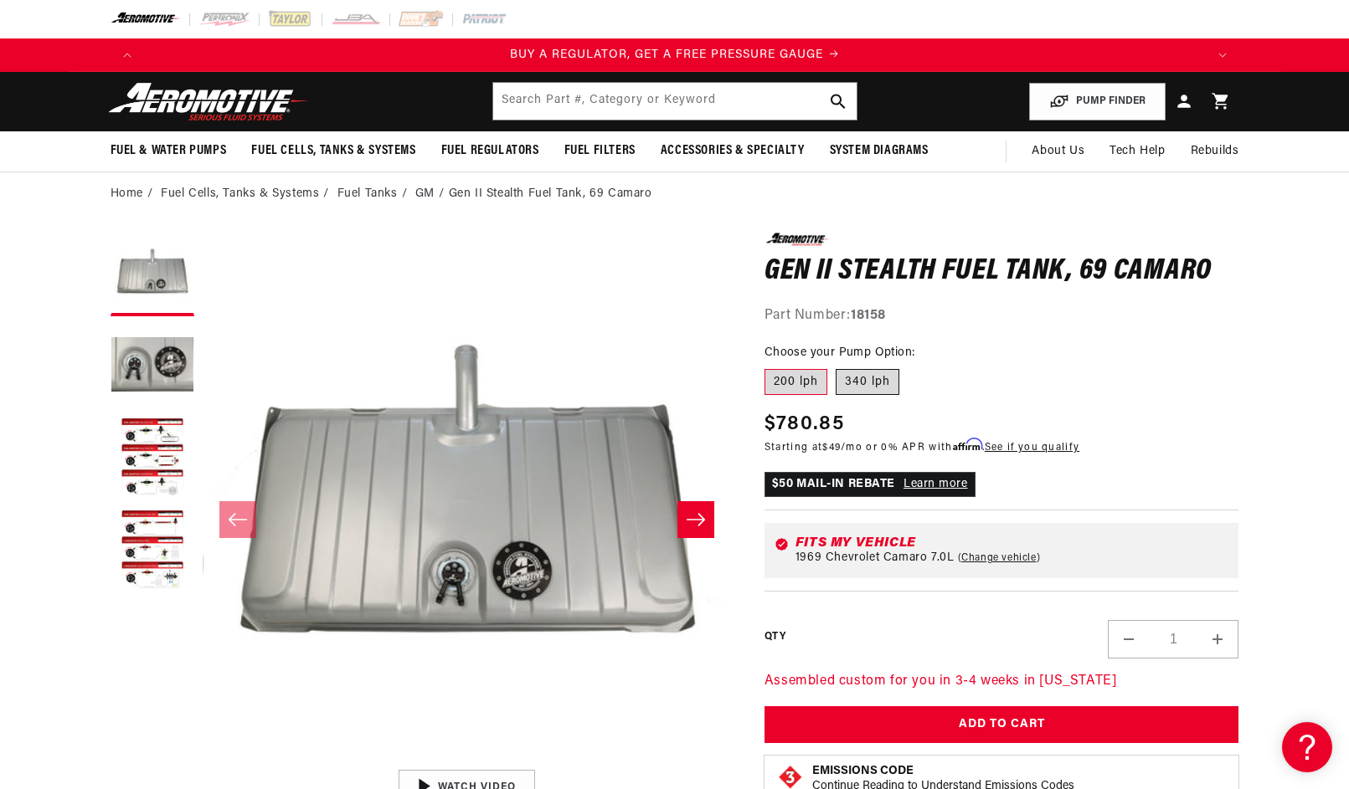
click at [846, 378] on label "340 lph" at bounding box center [867, 382] width 64 height 27
click at [836, 367] on input "340 lph" at bounding box center [835, 366] width 1 height 1
radio input "true"
click at [203, 761] on button "Open media 1 in modal" at bounding box center [203, 761] width 0 height 0
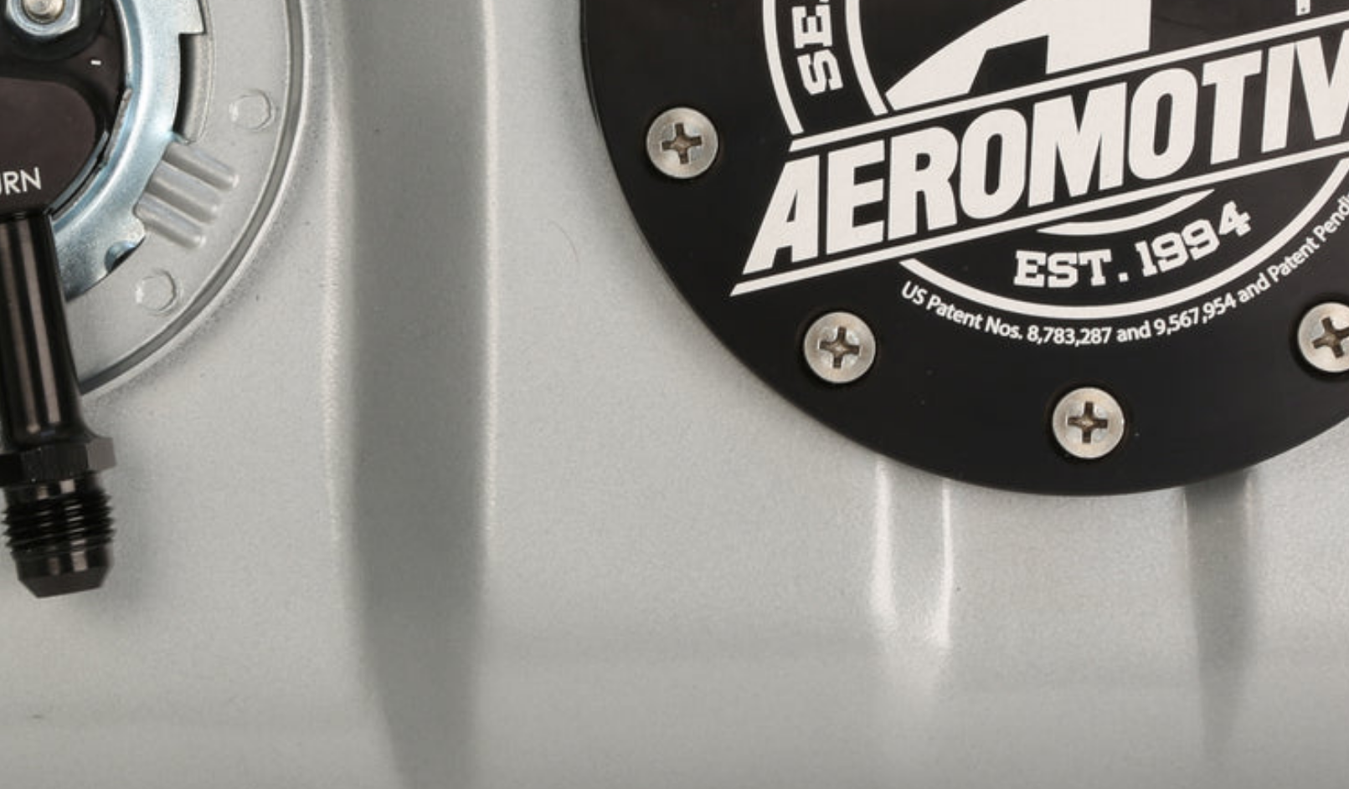
scroll to position [0, 0]
click at [223, 117] on img "Media gallery" at bounding box center [675, 313] width 904 height 603
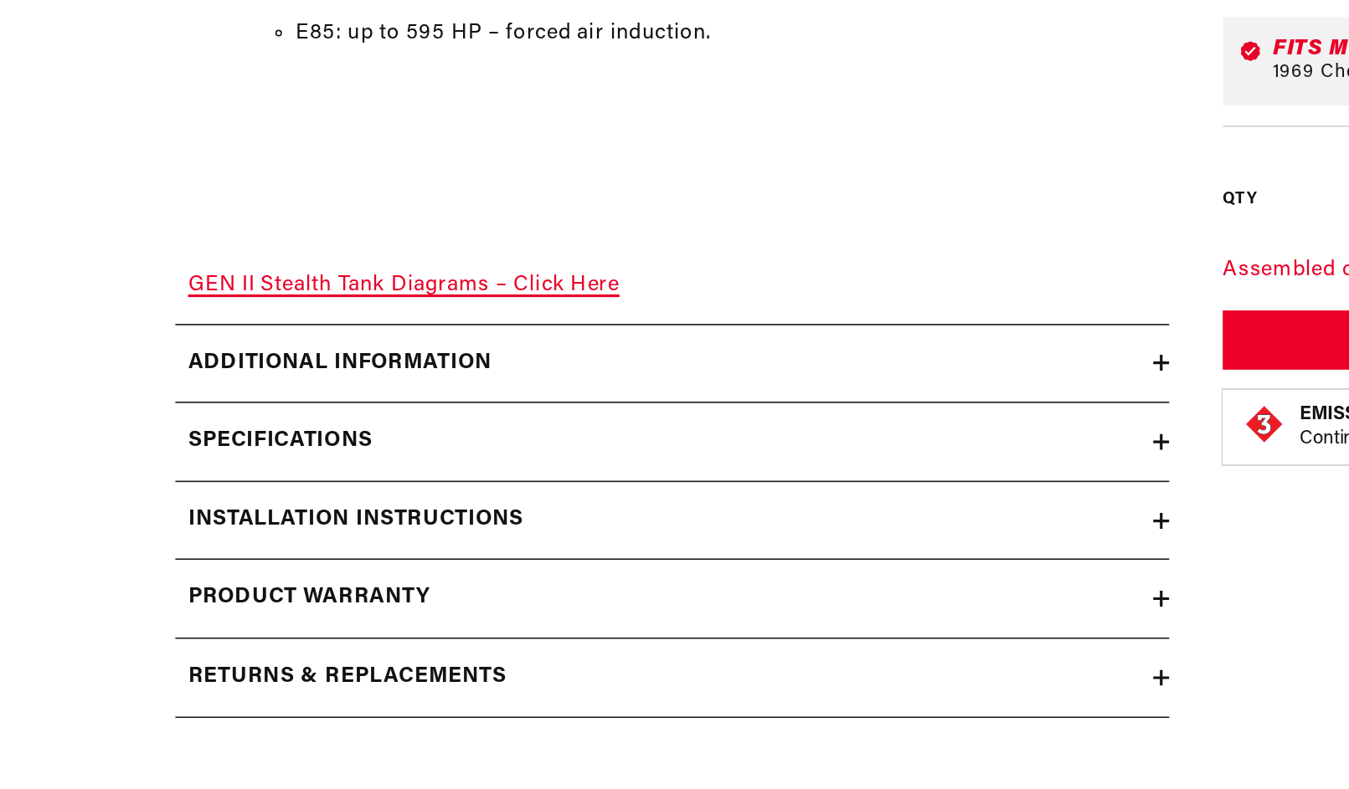
click at [339, 468] on link "GEN II Stealth Tank Diagrams – Click Here" at bounding box center [254, 474] width 270 height 13
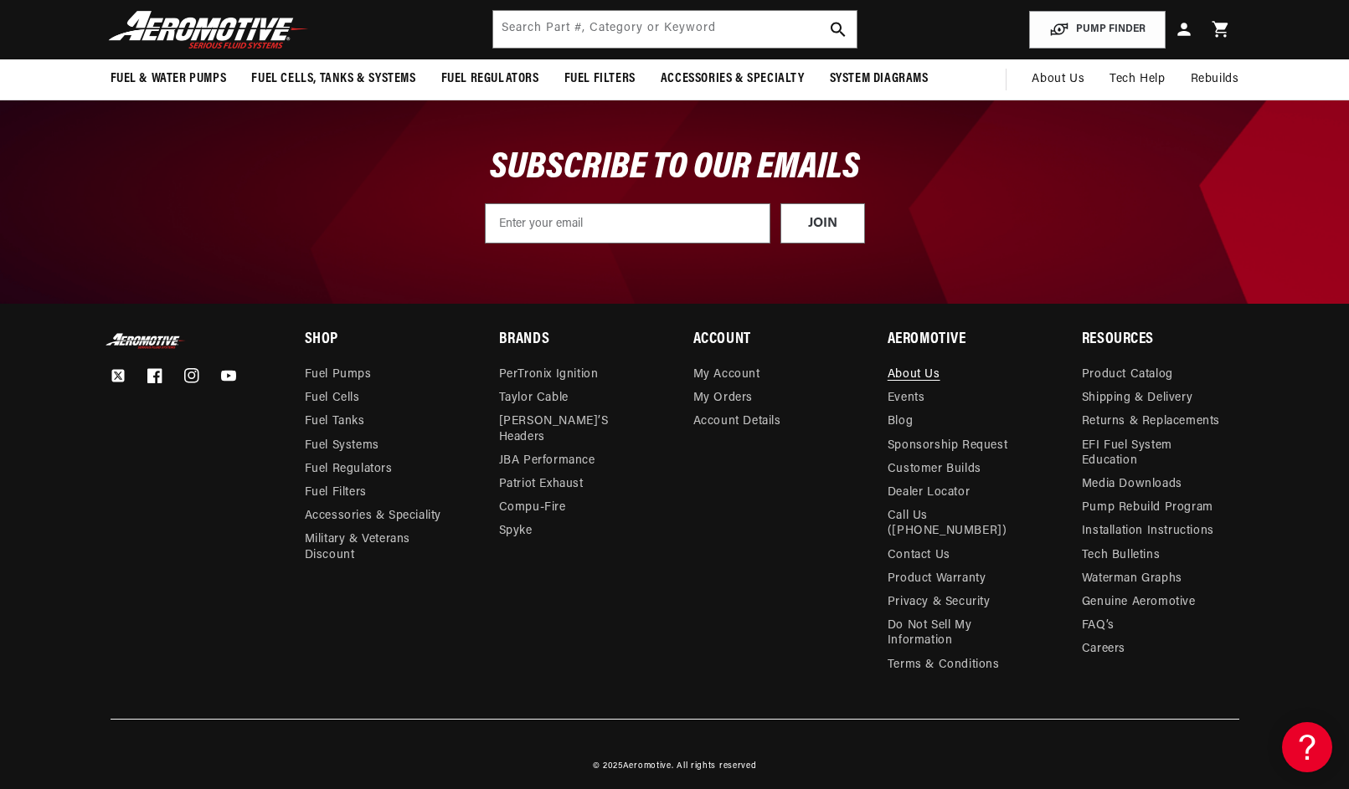
click at [917, 377] on link "About Us" at bounding box center [913, 376] width 53 height 19
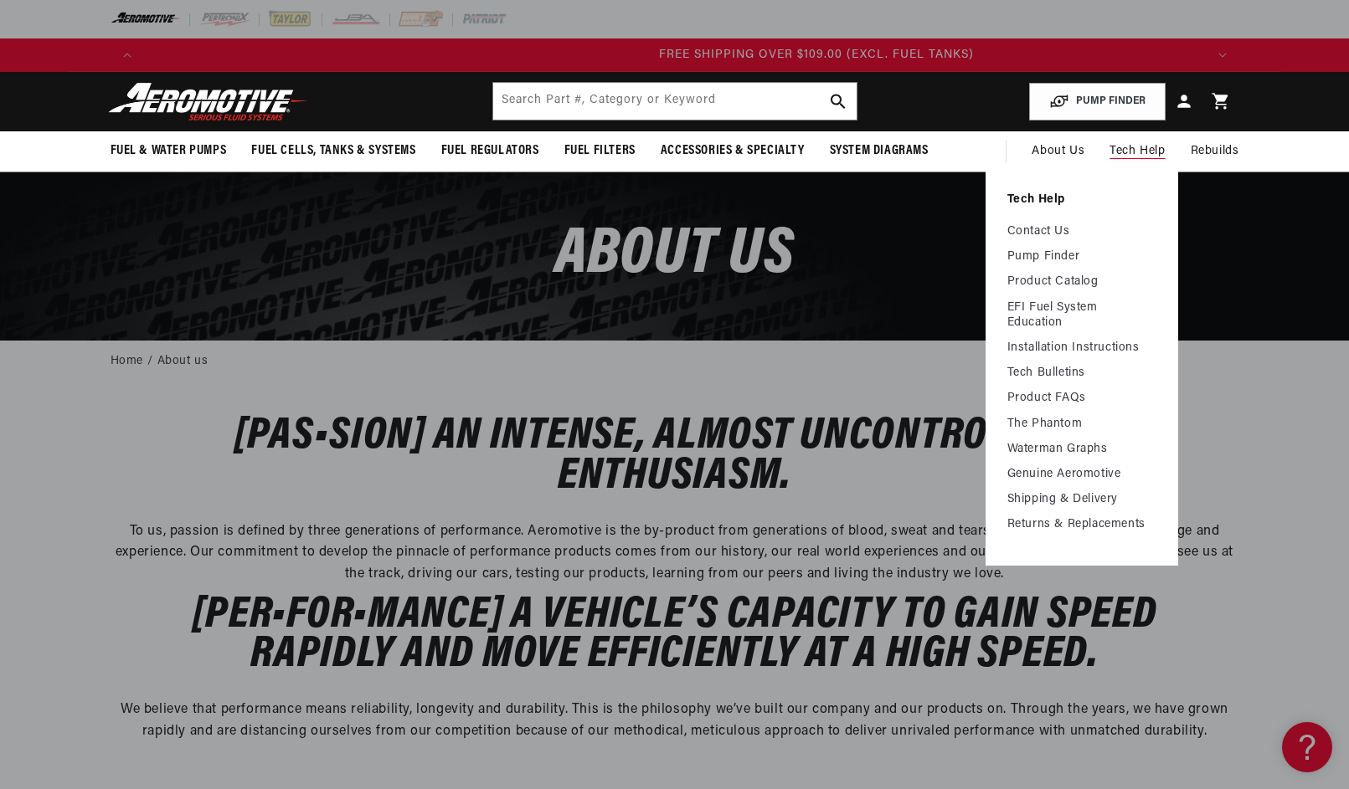
scroll to position [0, 3184]
click at [1066, 523] on link "Returns & Replacements" at bounding box center [1081, 524] width 149 height 15
